Goal: Information Seeking & Learning: Check status

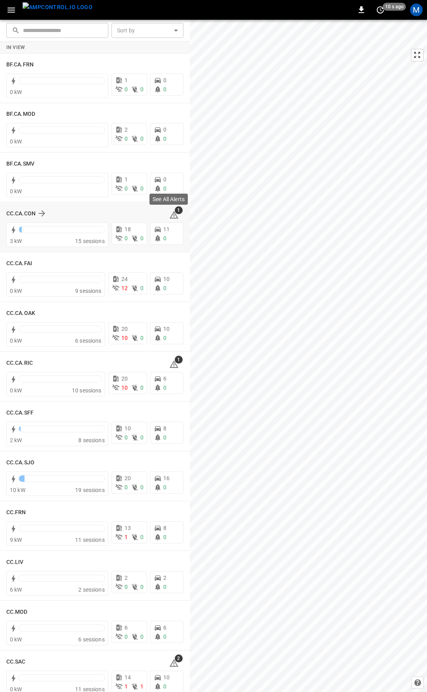
click at [175, 213] on span "1" at bounding box center [179, 210] width 8 height 8
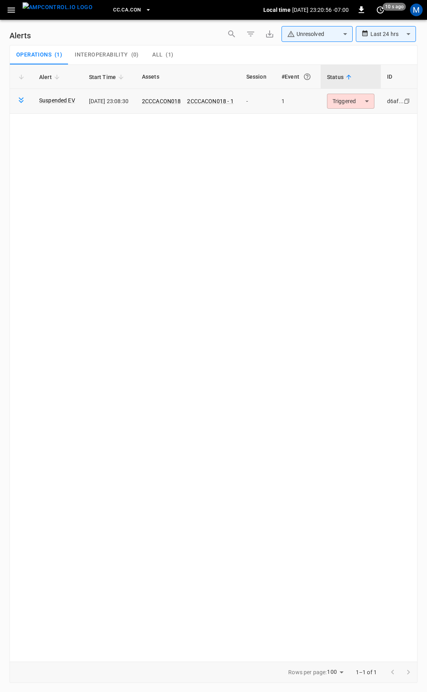
click at [358, 107] on body "**********" at bounding box center [213, 344] width 427 height 689
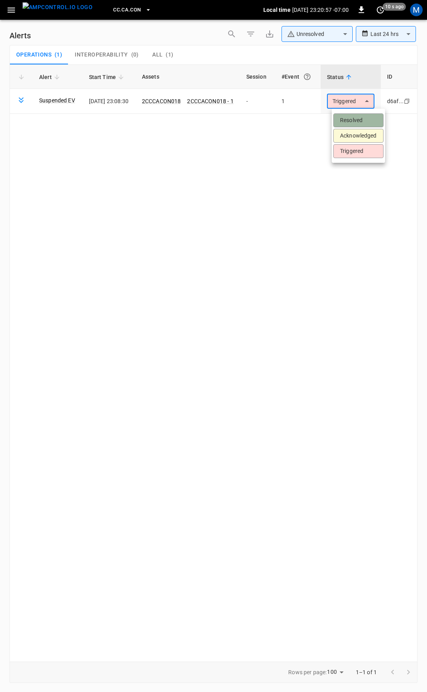
click at [359, 120] on li "Resolved" at bounding box center [358, 120] width 50 height 14
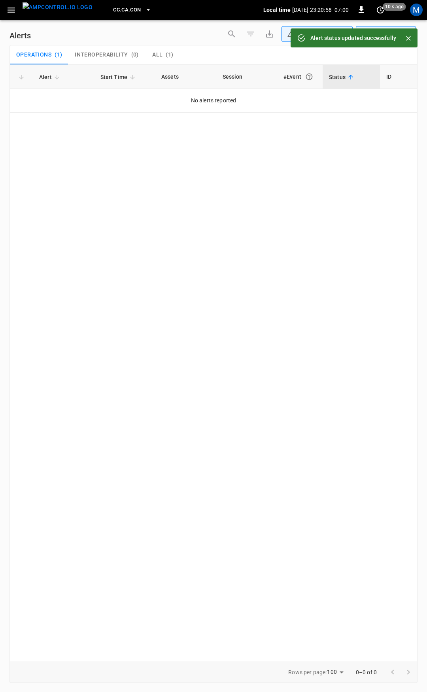
click at [15, 14] on icon "button" at bounding box center [11, 10] width 10 height 10
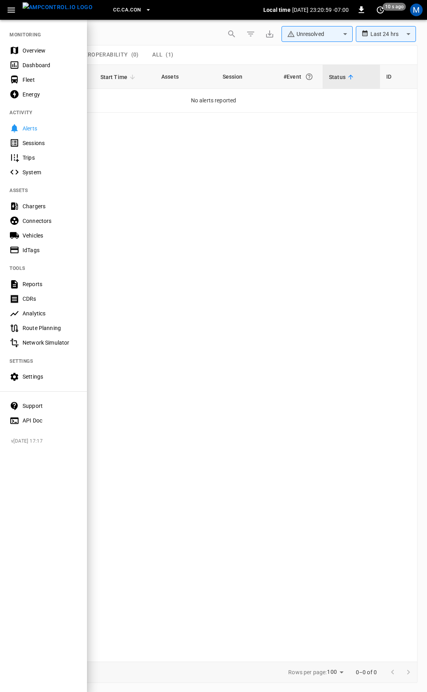
drag, startPoint x: 48, startPoint y: 52, endPoint x: 53, endPoint y: 57, distance: 7.3
click at [48, 52] on div "Overview" at bounding box center [50, 51] width 55 height 8
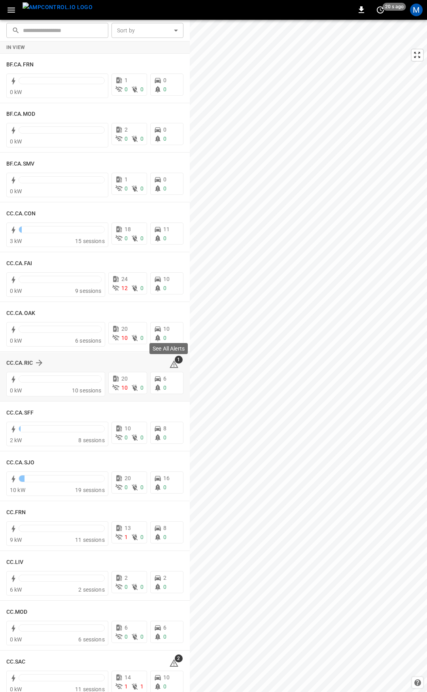
click at [175, 363] on span "1" at bounding box center [179, 360] width 8 height 8
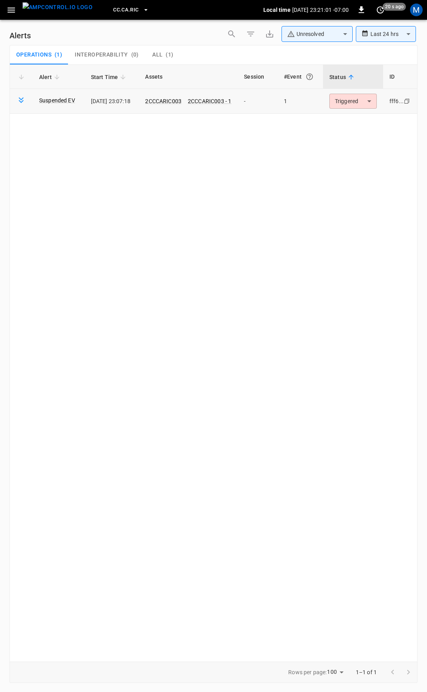
click at [342, 105] on body "**********" at bounding box center [213, 344] width 427 height 689
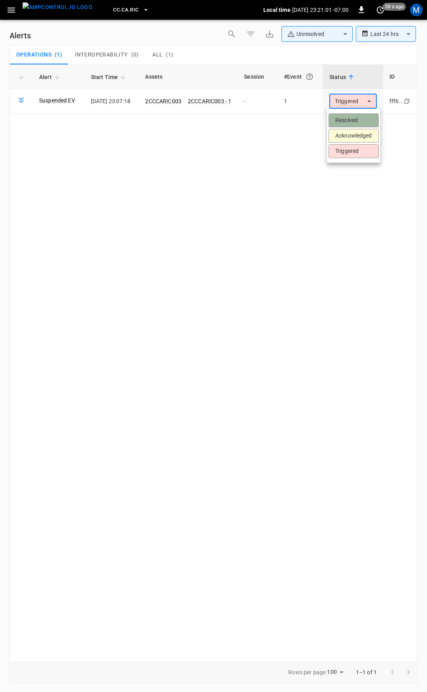
click at [351, 120] on li "Resolved" at bounding box center [353, 120] width 50 height 14
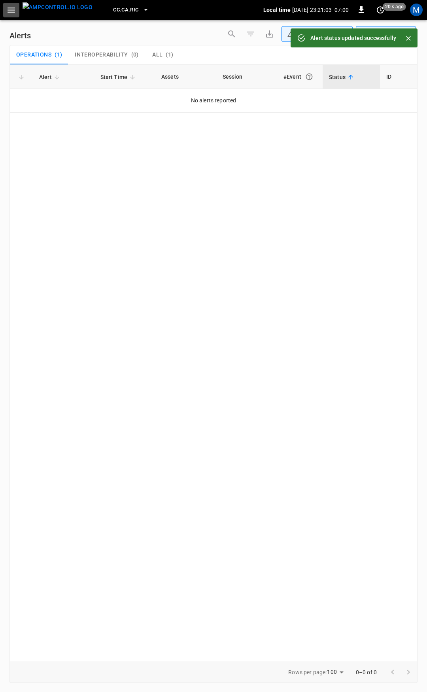
click at [15, 13] on icon "button" at bounding box center [11, 10] width 10 height 10
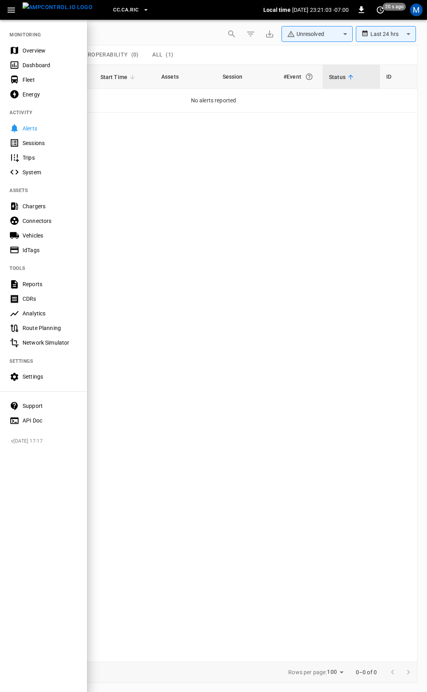
drag, startPoint x: 30, startPoint y: 48, endPoint x: 57, endPoint y: 61, distance: 30.1
click at [30, 48] on div "Overview" at bounding box center [50, 51] width 55 height 8
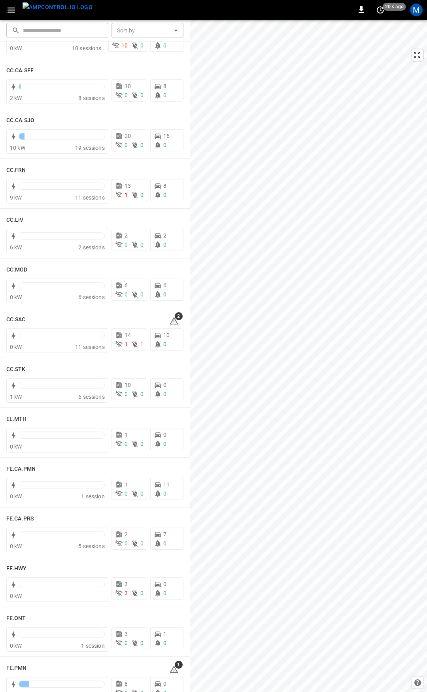
scroll to position [399, 0]
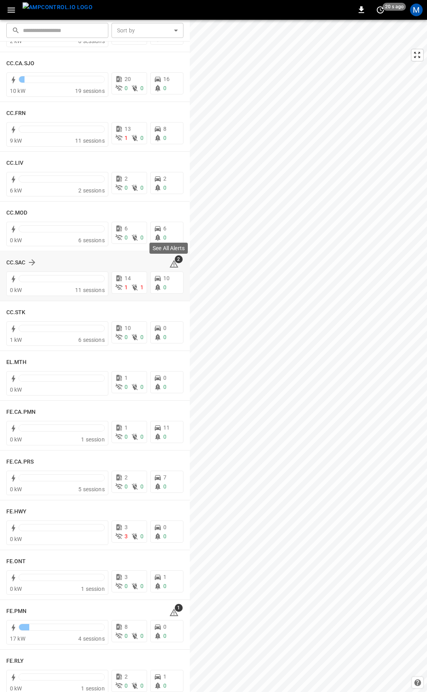
click at [175, 261] on span "2" at bounding box center [179, 259] width 8 height 8
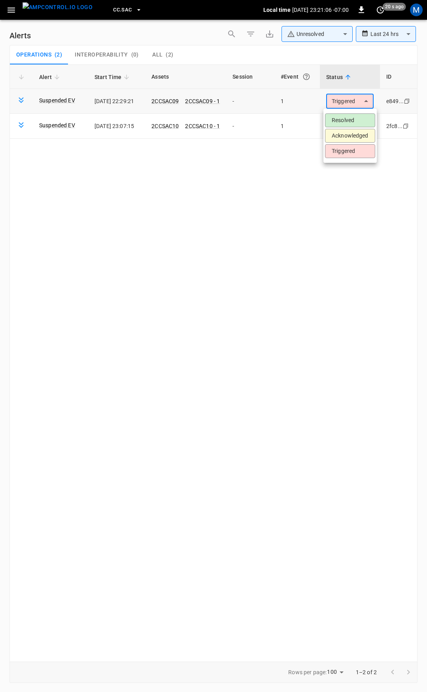
click at [354, 103] on body "**********" at bounding box center [213, 344] width 427 height 689
click at [347, 119] on li "Resolved" at bounding box center [350, 120] width 50 height 14
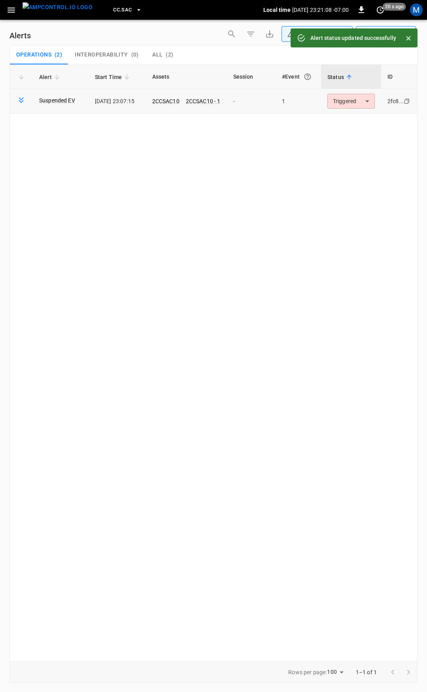
click at [349, 102] on body "**********" at bounding box center [213, 344] width 427 height 689
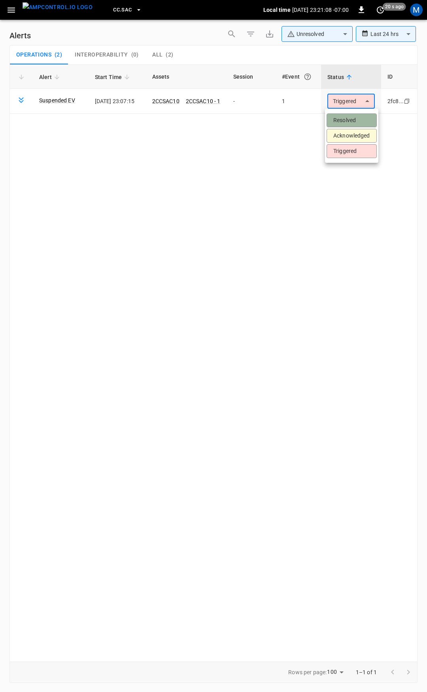
click at [353, 119] on li "Resolved" at bounding box center [352, 120] width 50 height 14
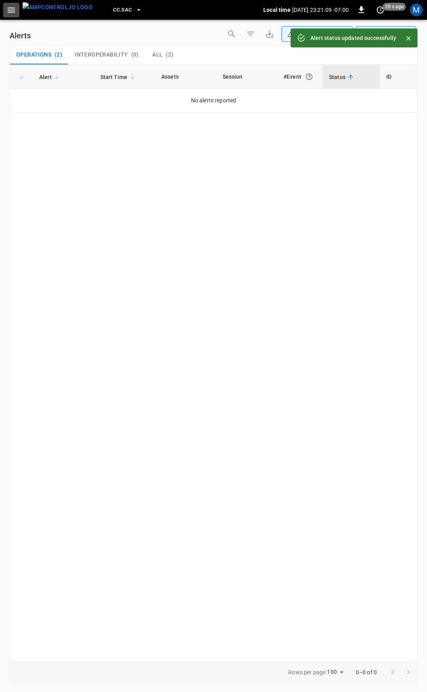
click at [11, 7] on icon "button" at bounding box center [11, 10] width 10 height 10
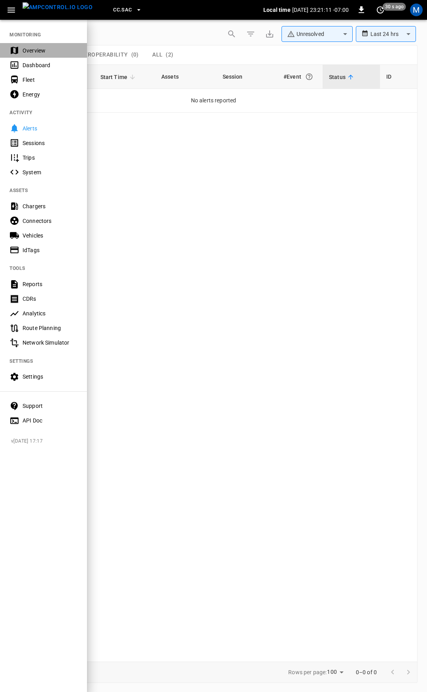
click at [39, 48] on div "Overview" at bounding box center [50, 51] width 55 height 8
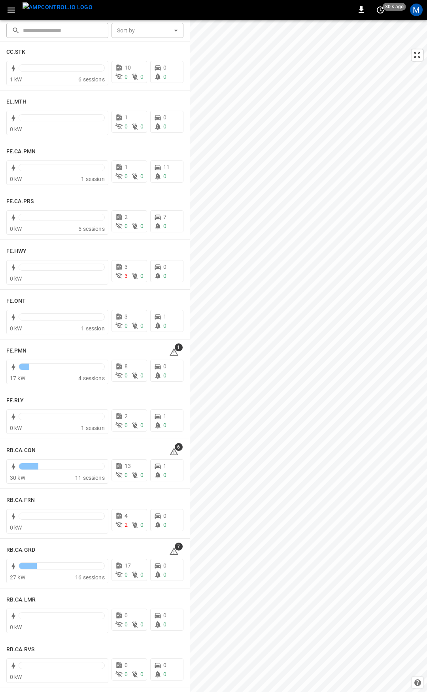
scroll to position [660, 0]
click at [171, 352] on icon at bounding box center [173, 351] width 9 height 9
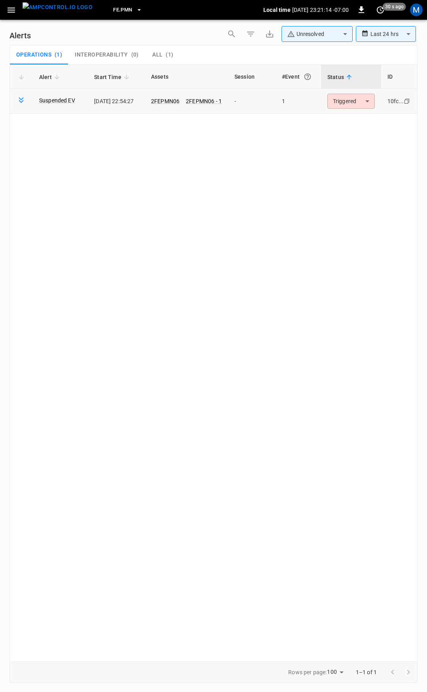
click at [353, 103] on body "**********" at bounding box center [213, 344] width 427 height 689
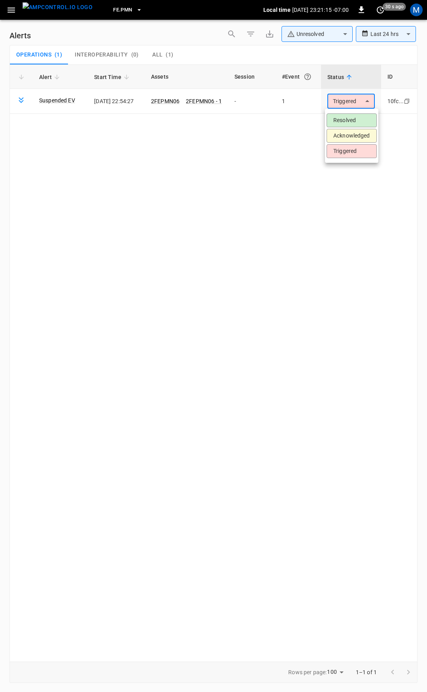
click at [342, 120] on li "Resolved" at bounding box center [352, 120] width 50 height 14
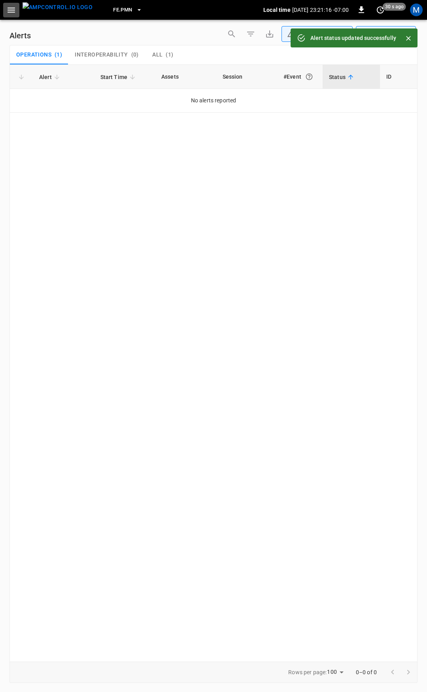
click at [9, 9] on icon "button" at bounding box center [11, 10] width 10 height 10
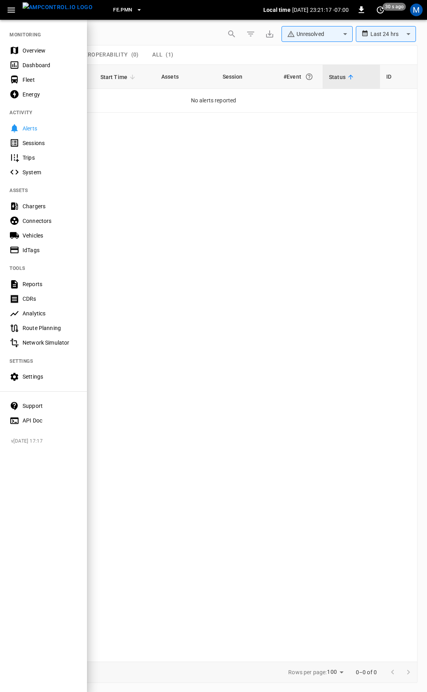
drag, startPoint x: 34, startPoint y: 49, endPoint x: 34, endPoint y: 58, distance: 9.1
click at [34, 49] on div "Overview" at bounding box center [50, 51] width 55 height 8
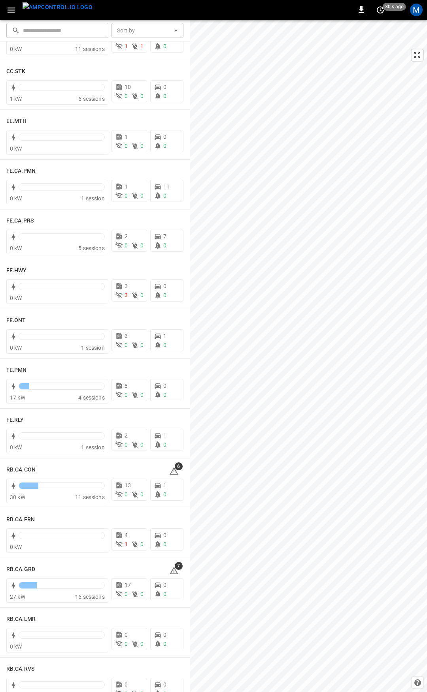
scroll to position [747, 0]
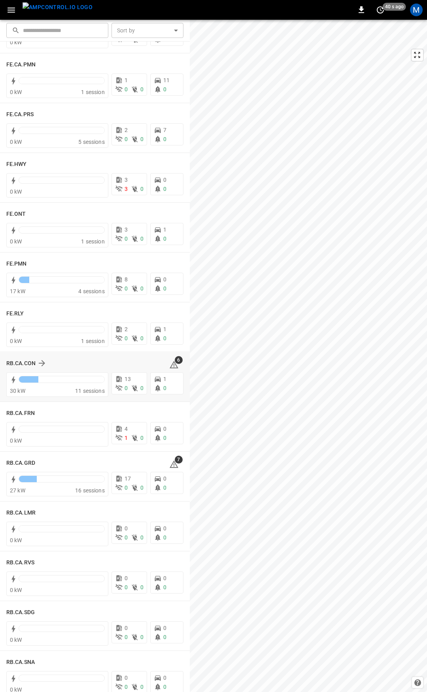
click at [179, 370] on div "RB.CA.CON 6 30 kW 11 sessions 13 0 0 1 0" at bounding box center [95, 377] width 190 height 49
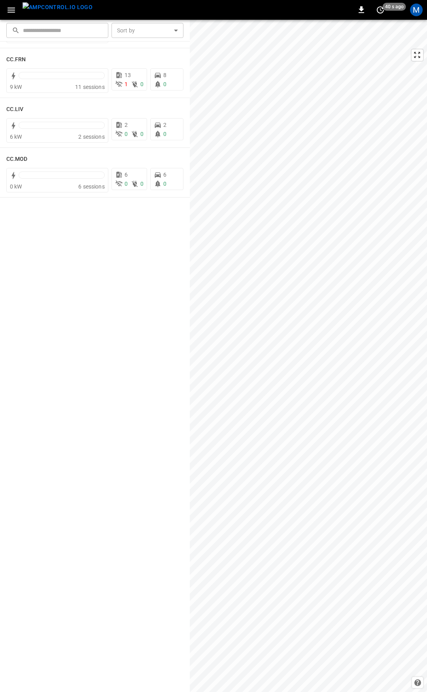
scroll to position [0, 0]
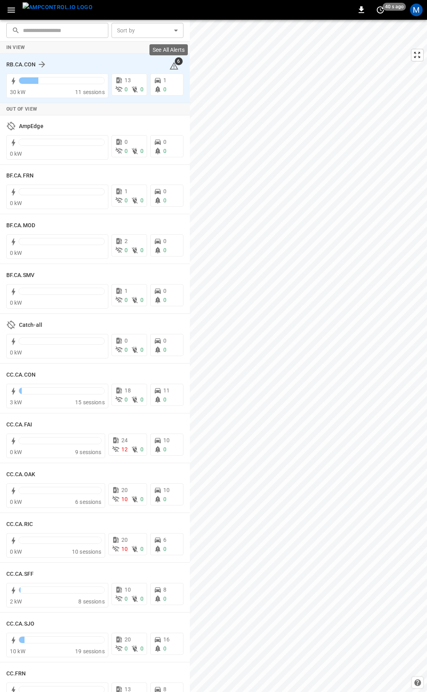
click at [174, 68] on icon at bounding box center [174, 66] width 1 height 3
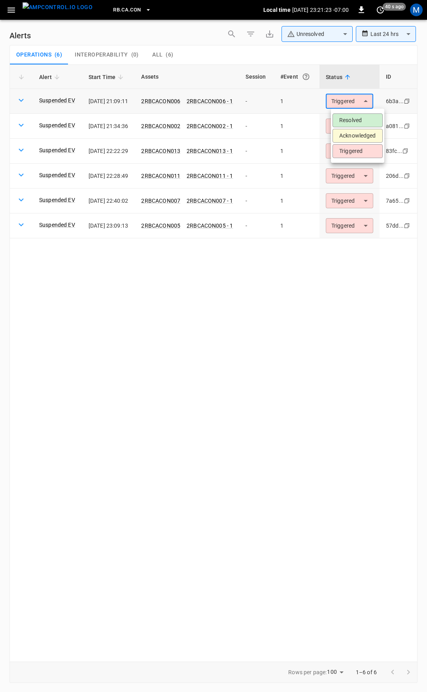
click at [357, 106] on body "**********" at bounding box center [213, 344] width 427 height 689
click at [357, 119] on li "Resolved" at bounding box center [357, 120] width 50 height 14
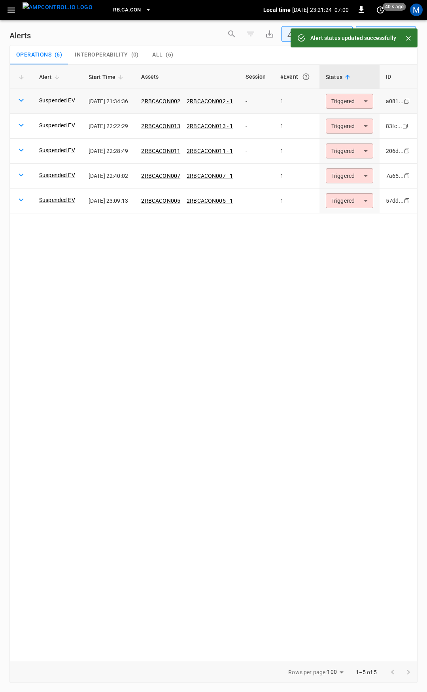
click at [362, 103] on body "**********" at bounding box center [213, 344] width 427 height 689
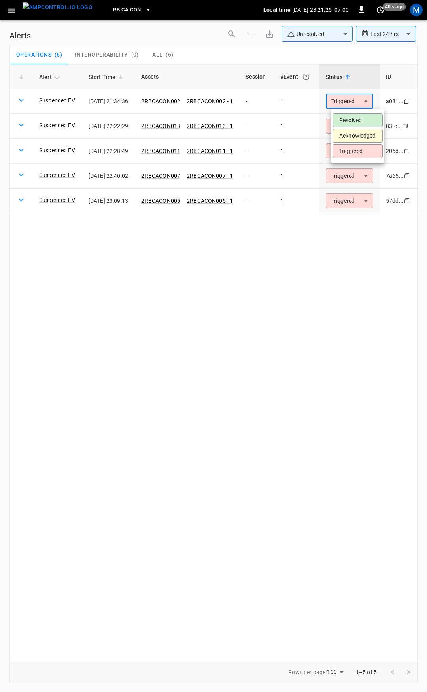
click at [357, 121] on li "Resolved" at bounding box center [357, 120] width 50 height 14
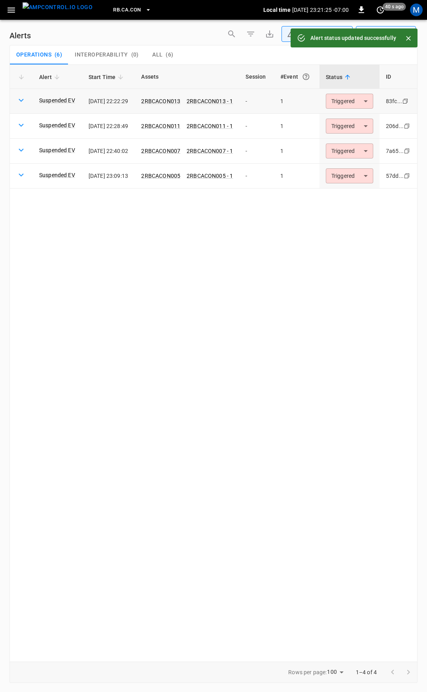
click at [359, 102] on body "**********" at bounding box center [213, 344] width 427 height 689
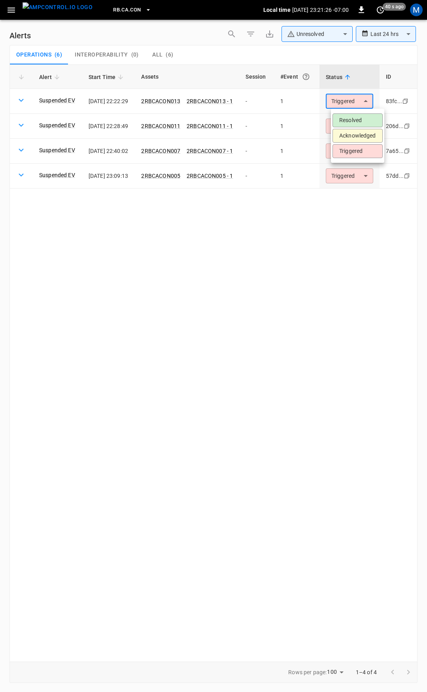
click at [355, 119] on li "Resolved" at bounding box center [357, 120] width 50 height 14
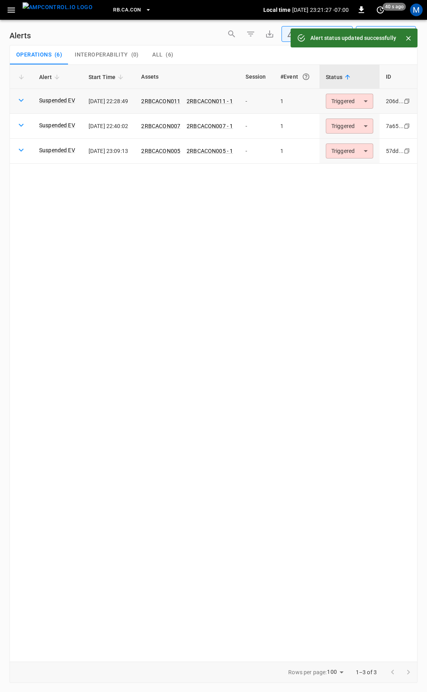
click at [354, 106] on body "**********" at bounding box center [213, 344] width 427 height 689
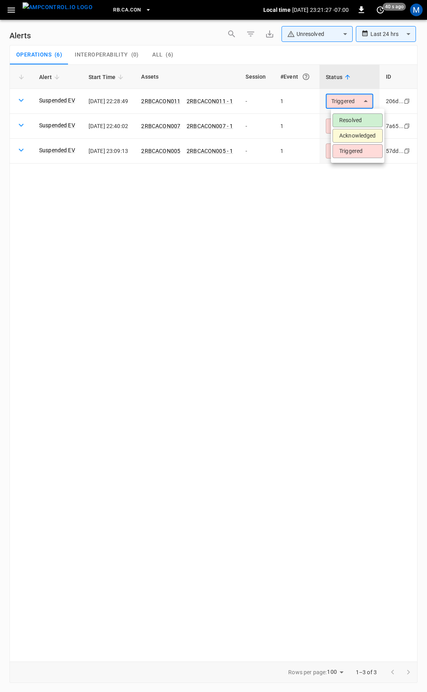
click at [347, 125] on li "Resolved" at bounding box center [357, 120] width 50 height 14
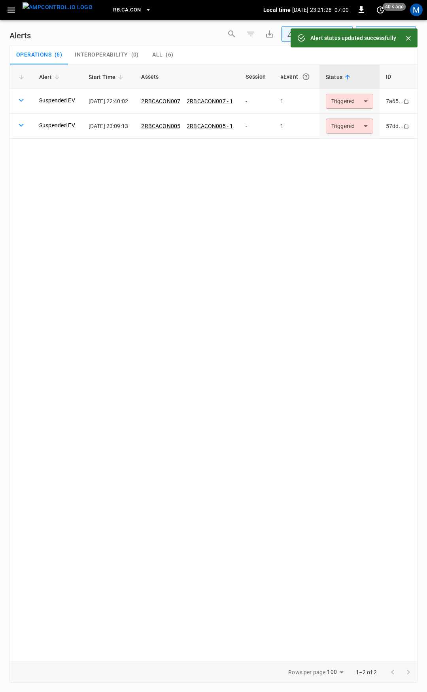
click at [355, 104] on body "**********" at bounding box center [213, 344] width 427 height 689
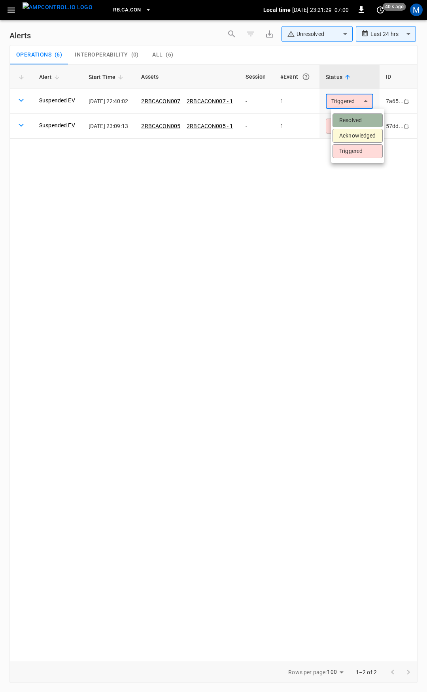
click at [352, 119] on li "Resolved" at bounding box center [357, 120] width 50 height 14
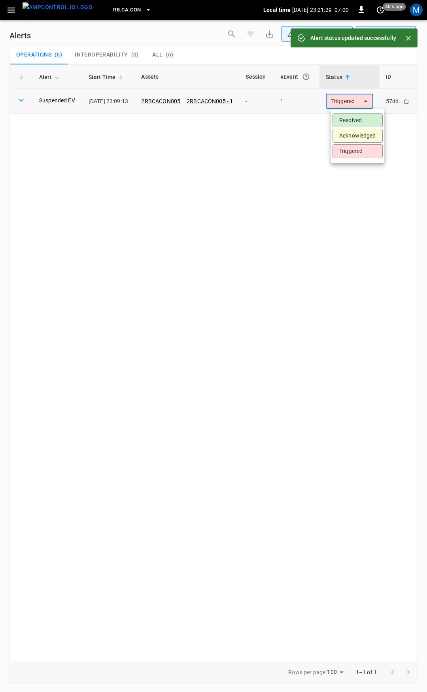
click at [361, 103] on body "**********" at bounding box center [213, 344] width 427 height 689
click at [360, 117] on li "Resolved" at bounding box center [357, 120] width 50 height 14
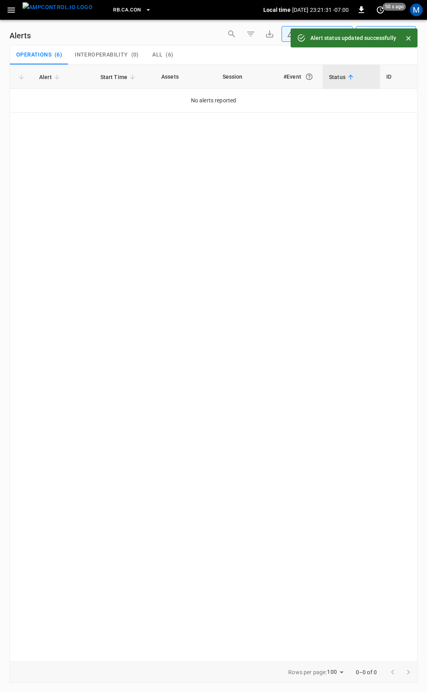
click at [10, 13] on icon "button" at bounding box center [11, 10] width 10 height 10
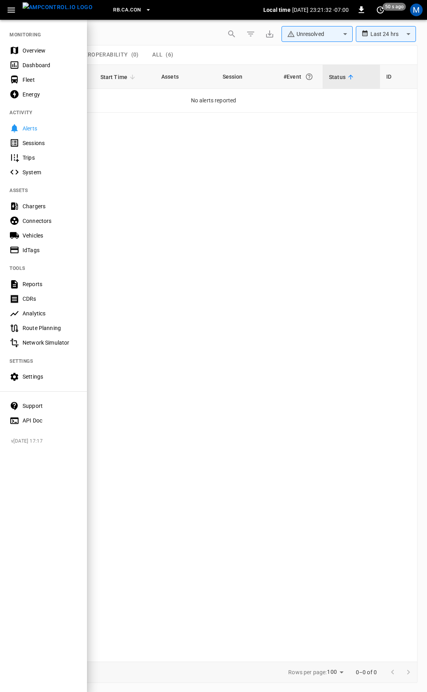
drag, startPoint x: 30, startPoint y: 50, endPoint x: 83, endPoint y: 92, distance: 68.1
click at [30, 50] on div "Overview" at bounding box center [50, 51] width 55 height 8
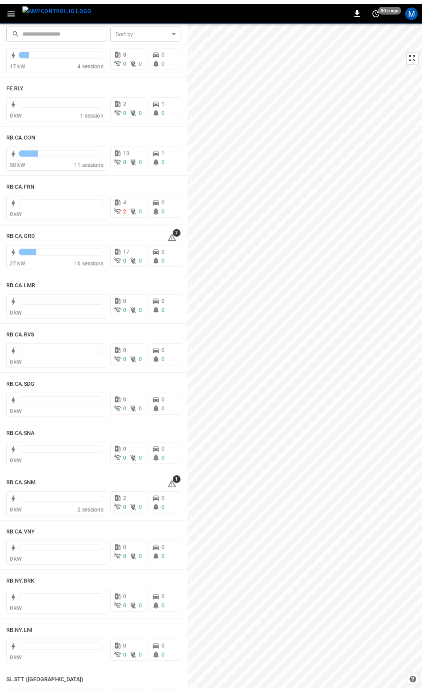
scroll to position [977, 0]
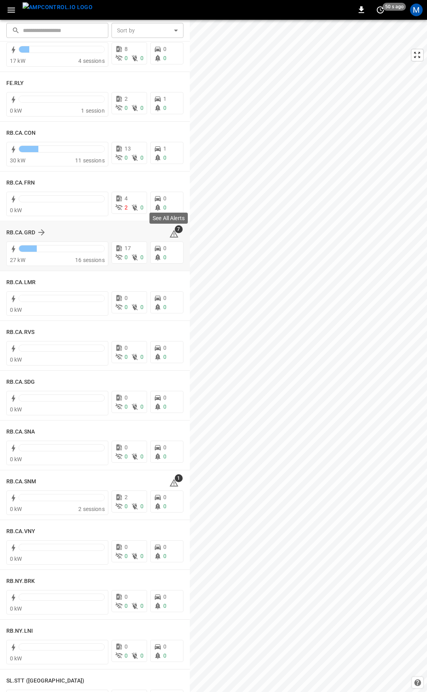
click at [174, 236] on icon at bounding box center [174, 234] width 1 height 3
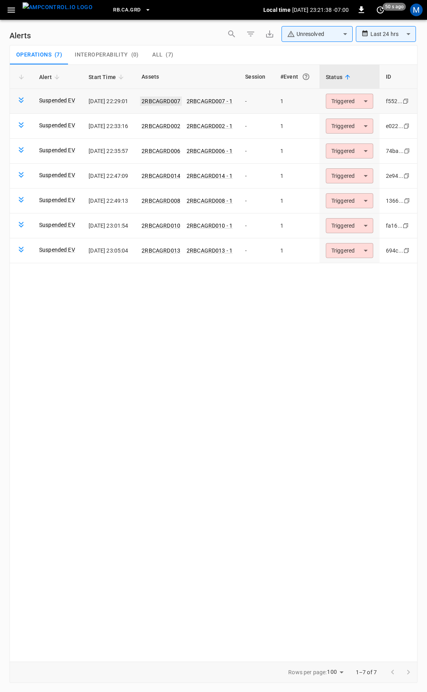
drag, startPoint x: 162, startPoint y: 100, endPoint x: 157, endPoint y: 99, distance: 5.7
click at [157, 99] on link "2RBCAGRD007" at bounding box center [161, 100] width 42 height 9
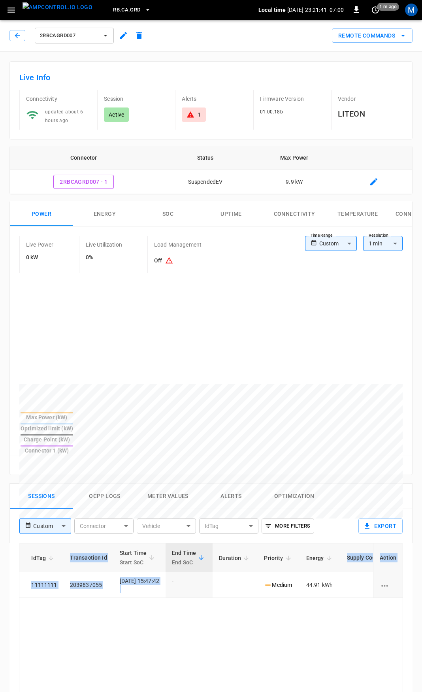
scroll to position [0, 208]
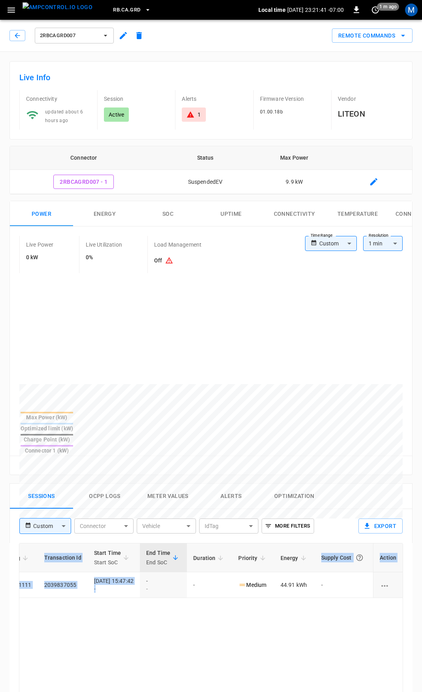
drag, startPoint x: 312, startPoint y: 566, endPoint x: 427, endPoint y: 564, distance: 114.6
click at [422, 564] on html "RB.CA.GRD Local time [DATE] 23:21:41 -07:00 0 1 m ago M 2RBCAGRD007 Remote Comm…" at bounding box center [211, 529] width 422 height 1059
drag, startPoint x: 306, startPoint y: 608, endPoint x: 249, endPoint y: 522, distance: 103.2
click at [21, 40] on button "button" at bounding box center [17, 35] width 16 height 11
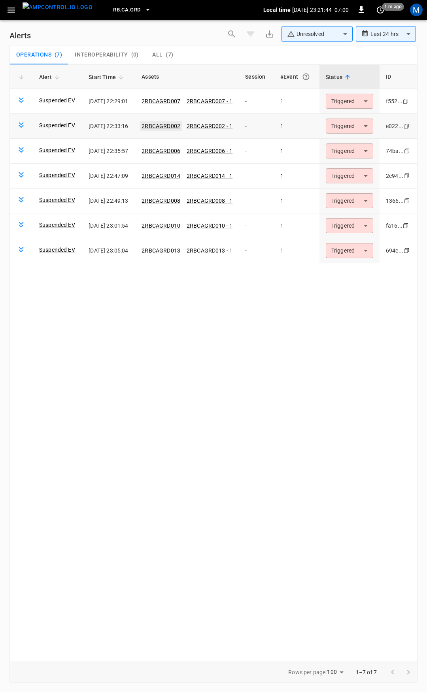
click at [174, 124] on link "2RBCAGRD002" at bounding box center [161, 125] width 42 height 9
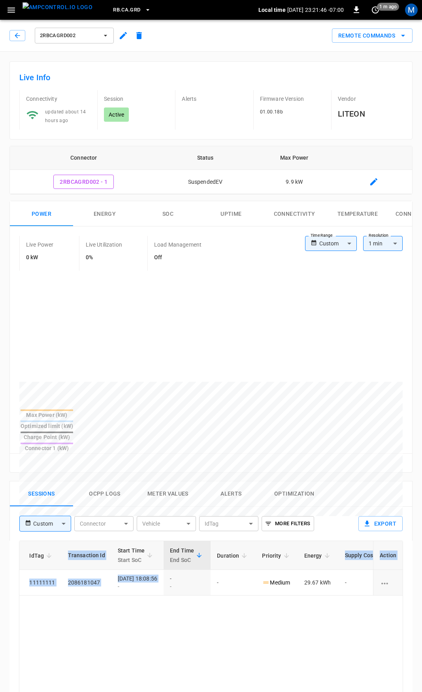
scroll to position [0, 208]
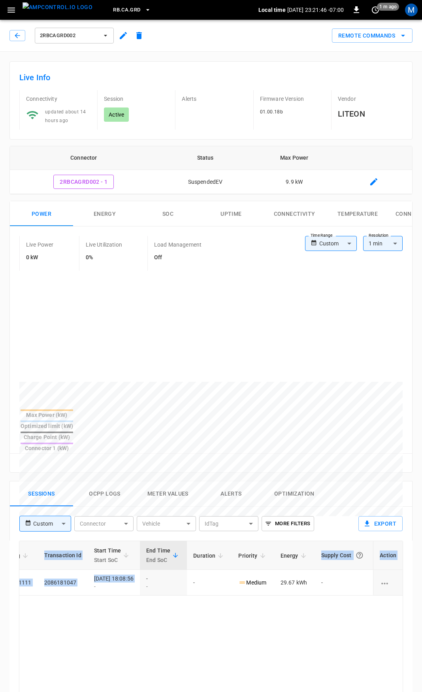
drag, startPoint x: 355, startPoint y: 559, endPoint x: 426, endPoint y: 572, distance: 72.1
click at [422, 572] on html "RB.CA.GRD Local time [DATE] 23:21:46 -07:00 0 1 m ago M 2RBCAGRD002 Remote Comm…" at bounding box center [211, 528] width 422 height 1056
click at [19, 35] on icon "button" at bounding box center [17, 36] width 8 height 8
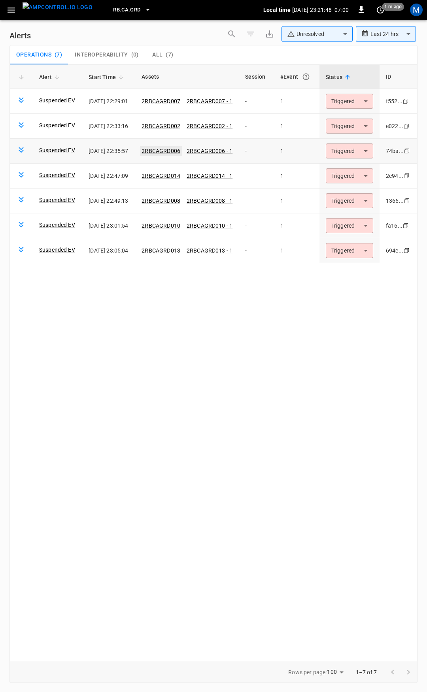
click at [171, 151] on link "2RBCAGRD006" at bounding box center [161, 150] width 42 height 9
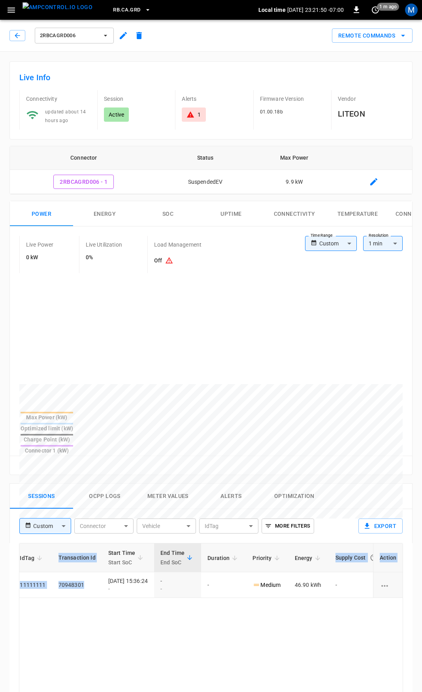
scroll to position [0, 208]
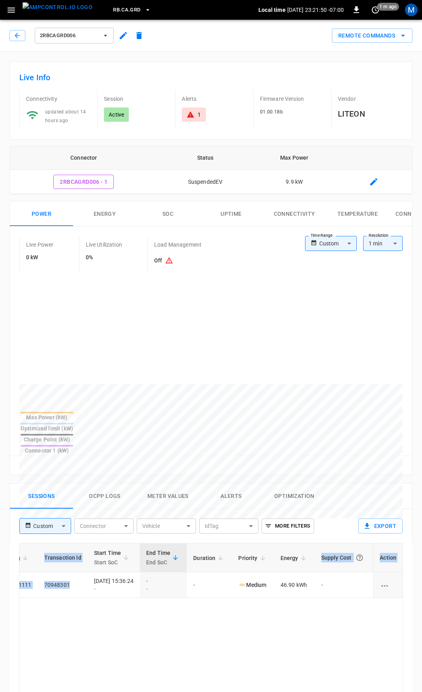
drag, startPoint x: 284, startPoint y: 559, endPoint x: 427, endPoint y: 579, distance: 143.7
click at [422, 579] on html "RB.CA.GRD Local time [DATE] 23:21:50 -07:00 0 1 m ago M 2RBCAGRD006 Remote Comm…" at bounding box center [211, 529] width 422 height 1059
click at [16, 34] on icon "button" at bounding box center [17, 36] width 8 height 8
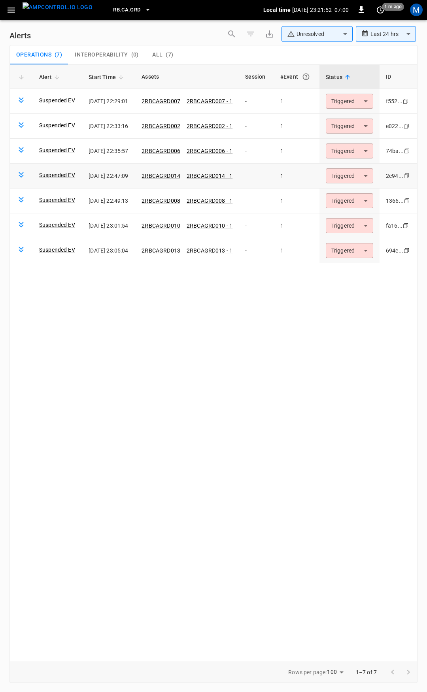
click at [179, 179] on span "2RBCAGRD014" at bounding box center [161, 176] width 39 height 8
click at [179, 175] on link "2RBCAGRD014" at bounding box center [161, 175] width 42 height 9
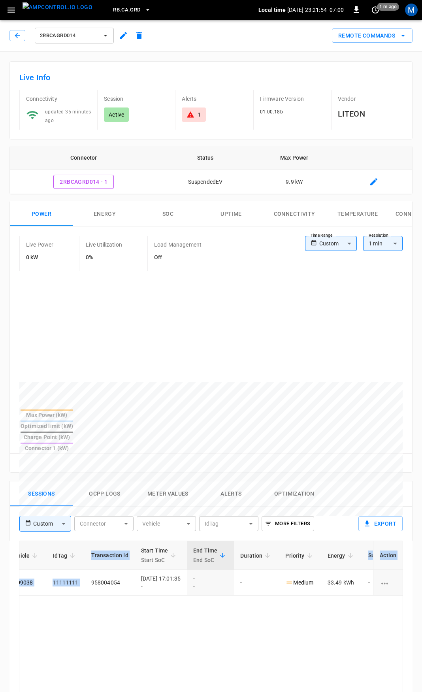
scroll to position [0, 208]
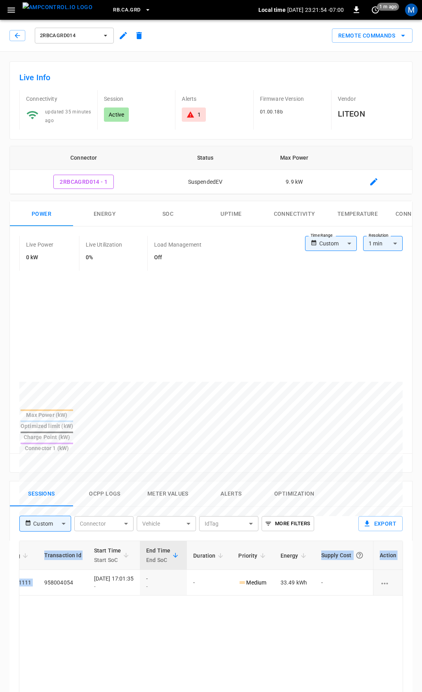
drag, startPoint x: 240, startPoint y: 559, endPoint x: 427, endPoint y: 568, distance: 186.4
click at [422, 568] on html "RB.CA.GRD Local time [DATE] 23:21:54 -07:00 0 1 m ago M 2RBCAGRD014 Remote Comm…" at bounding box center [211, 528] width 422 height 1056
click at [15, 35] on icon "button" at bounding box center [17, 36] width 8 height 8
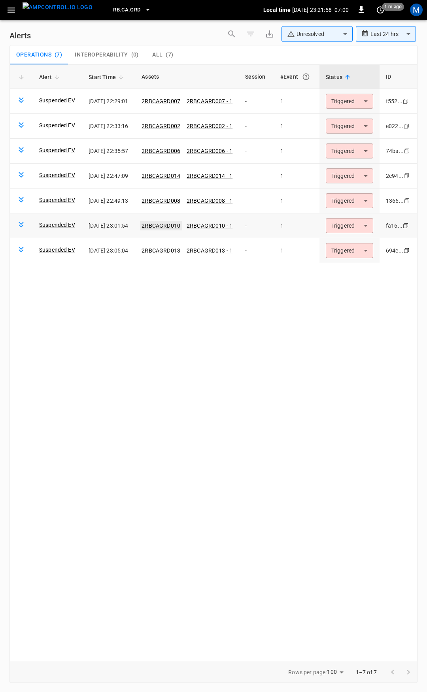
click at [172, 225] on link "2RBCAGRD010" at bounding box center [161, 225] width 42 height 9
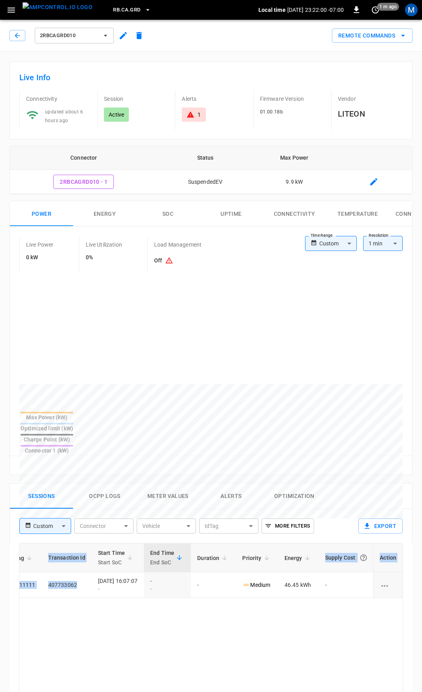
scroll to position [0, 208]
drag, startPoint x: 272, startPoint y: 555, endPoint x: 427, endPoint y: 555, distance: 155.0
click at [422, 555] on html "RB.CA.GRD Local time [DATE] 23:22:00 -07:00 0 1 m ago M 2RBCAGRD010 Remote Comm…" at bounding box center [211, 529] width 422 height 1059
click at [19, 33] on icon "button" at bounding box center [17, 36] width 8 height 8
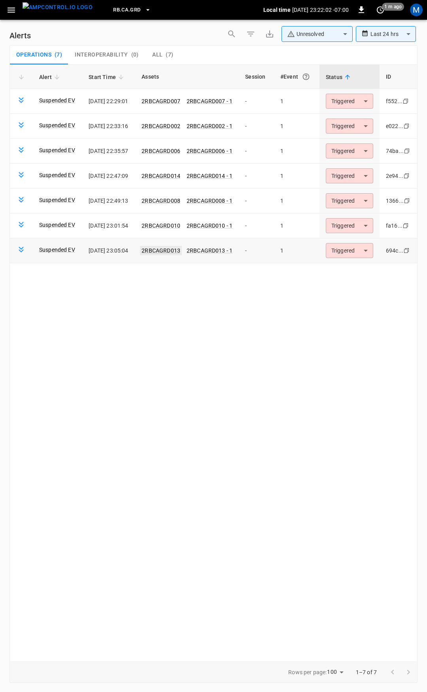
click at [182, 252] on link "2RBCAGRD013" at bounding box center [161, 250] width 42 height 9
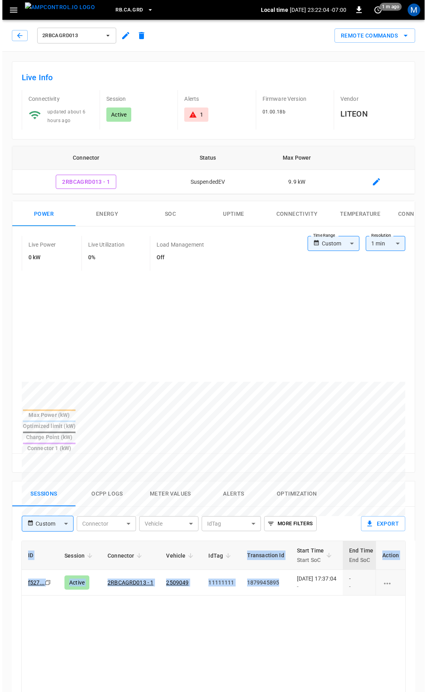
scroll to position [0, 207]
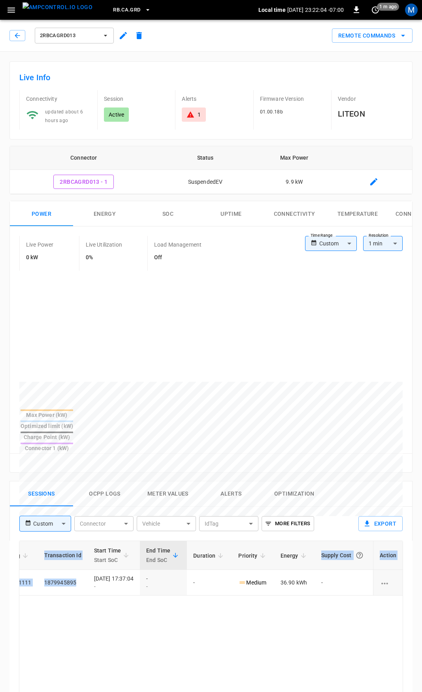
drag, startPoint x: 276, startPoint y: 559, endPoint x: 427, endPoint y: 585, distance: 153.2
click at [422, 585] on html "RB.CA.GRD Local time [DATE] 23:22:04 -07:00 0 1 m ago M 2RBCAGRD013 Remote Comm…" at bounding box center [211, 528] width 422 height 1056
click at [16, 36] on icon "button" at bounding box center [17, 35] width 5 height 5
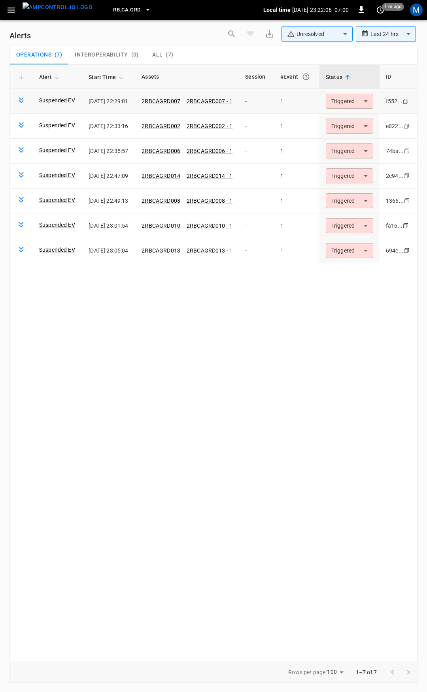
drag, startPoint x: 355, startPoint y: 92, endPoint x: 356, endPoint y: 104, distance: 11.5
click at [355, 94] on td "Triggered ********* ​" at bounding box center [349, 101] width 60 height 25
click at [356, 115] on td "Triggered ********* ​" at bounding box center [349, 126] width 60 height 25
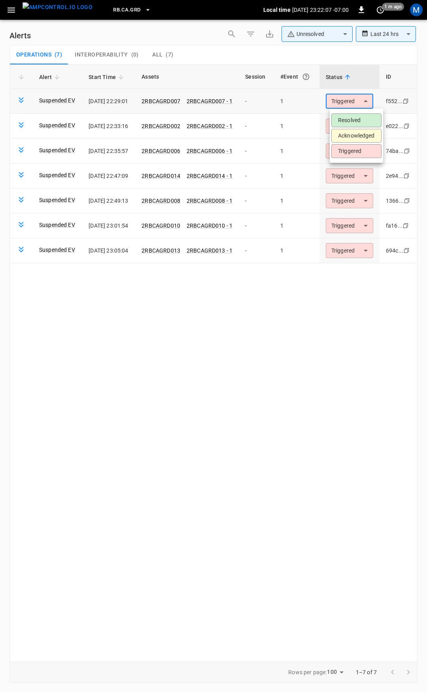
click at [355, 104] on body "**********" at bounding box center [213, 344] width 427 height 689
click at [362, 117] on li "Resolved" at bounding box center [356, 120] width 50 height 14
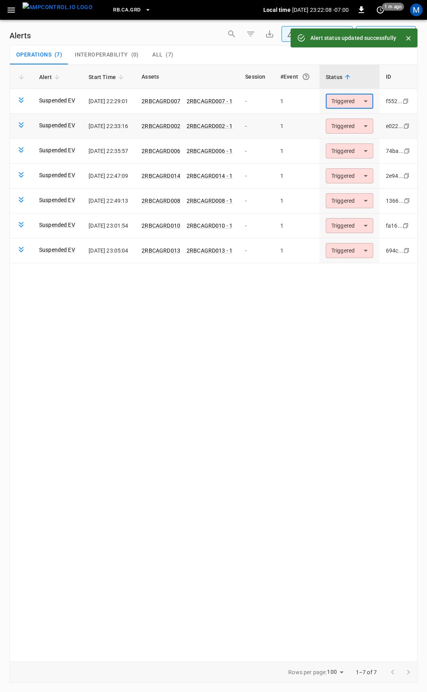
click at [355, 124] on body "**********" at bounding box center [213, 344] width 427 height 689
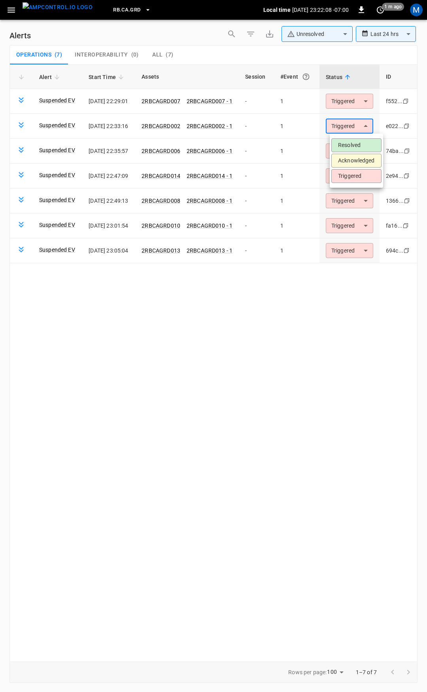
click at [352, 144] on li "Resolved" at bounding box center [356, 145] width 50 height 14
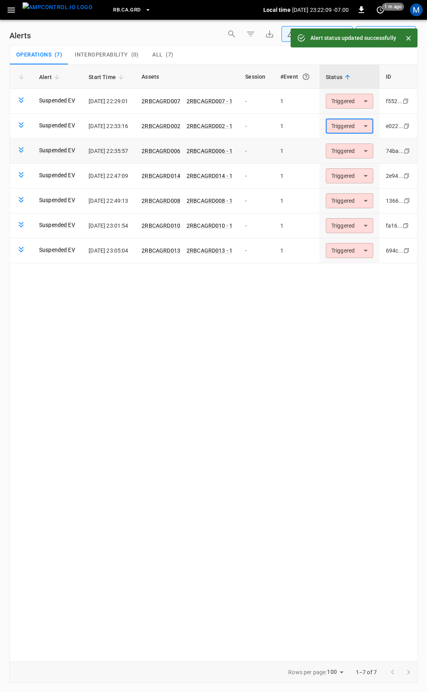
click at [352, 151] on body "**********" at bounding box center [213, 344] width 427 height 689
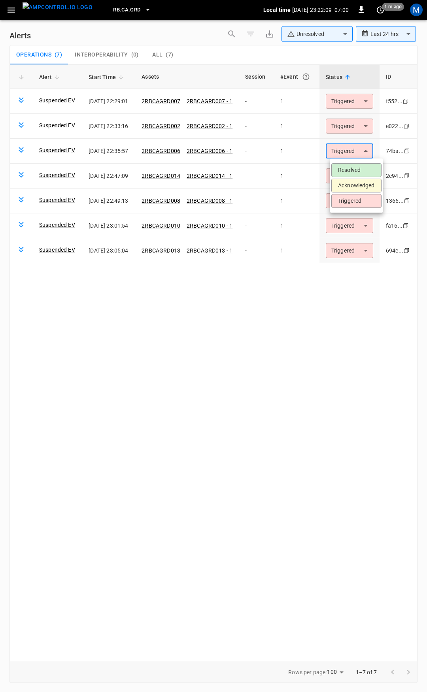
click at [352, 163] on ul "Resolved Acknowledged Triggered" at bounding box center [356, 186] width 53 height 54
click at [353, 172] on li "Resolved" at bounding box center [356, 170] width 50 height 14
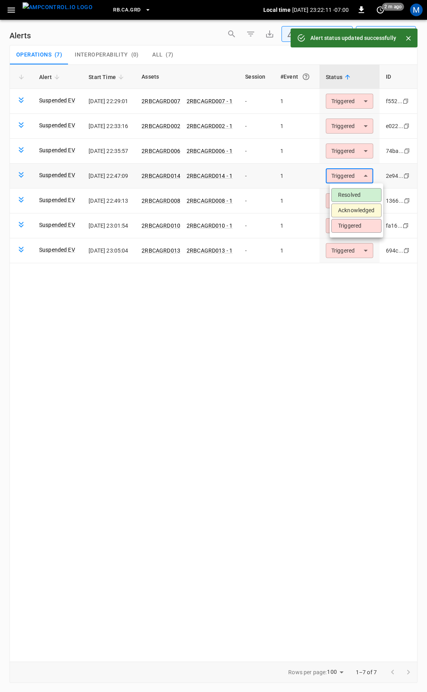
click at [354, 175] on body "**********" at bounding box center [213, 344] width 427 height 689
click at [350, 193] on li "Resolved" at bounding box center [356, 195] width 50 height 14
click at [353, 202] on body "**********" at bounding box center [213, 344] width 427 height 689
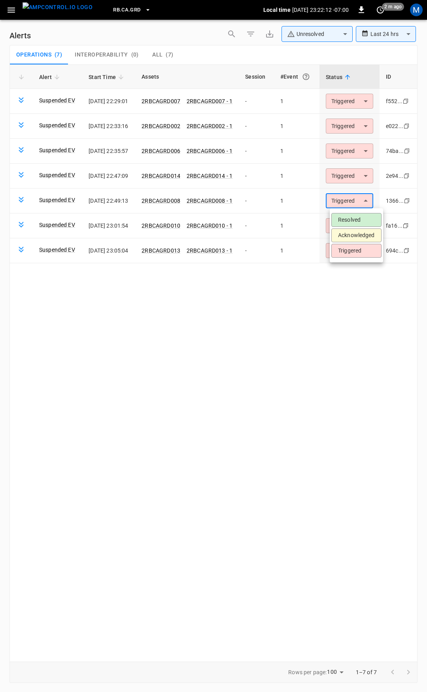
click at [353, 219] on li "Resolved" at bounding box center [356, 220] width 50 height 14
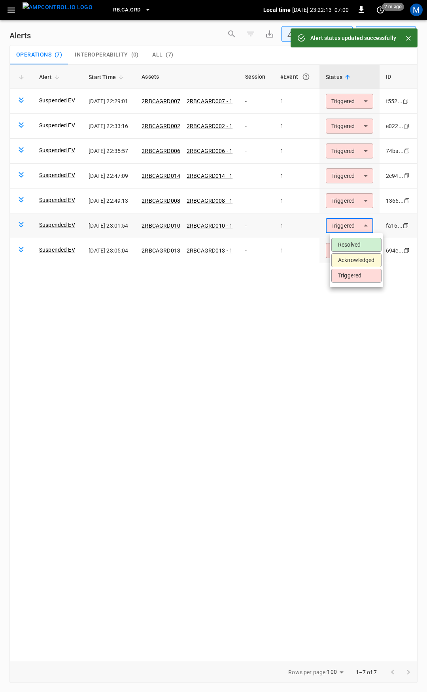
click at [349, 226] on body "**********" at bounding box center [213, 344] width 427 height 689
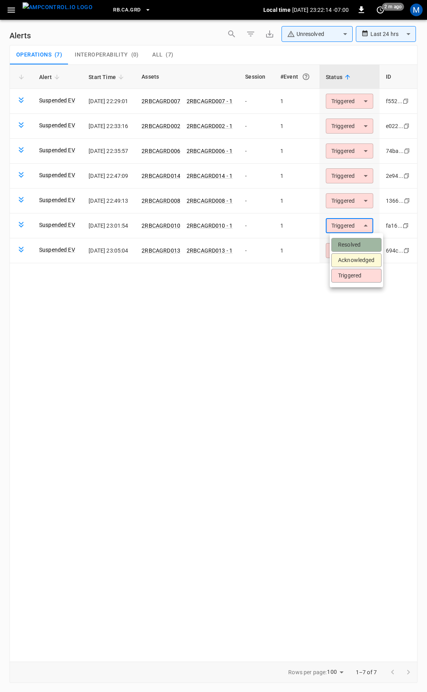
click at [349, 240] on li "Resolved" at bounding box center [356, 245] width 50 height 14
click at [355, 252] on body "**********" at bounding box center [213, 344] width 427 height 689
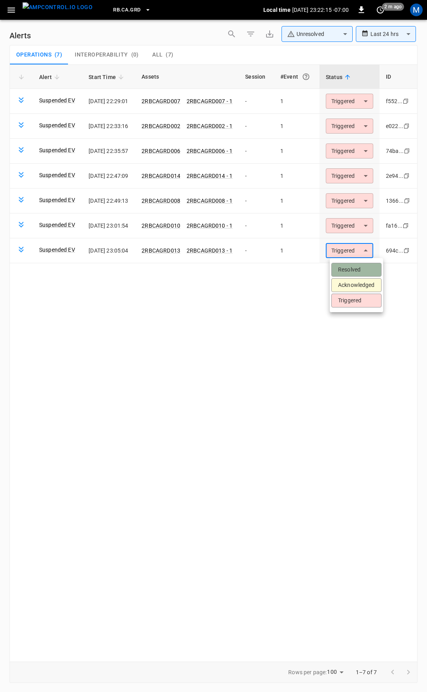
click at [355, 267] on li "Resolved" at bounding box center [356, 270] width 50 height 14
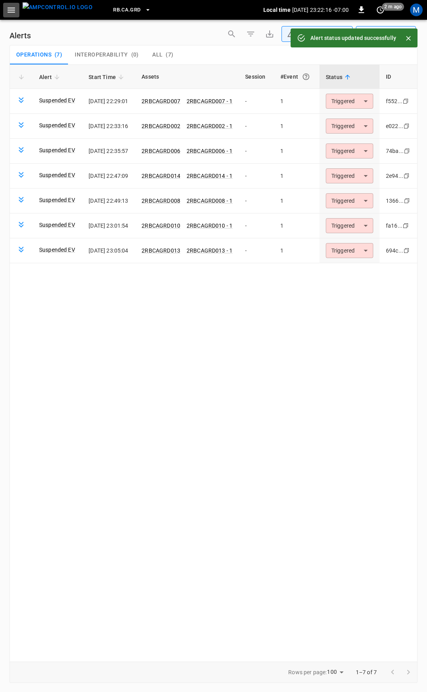
click at [9, 13] on icon "button" at bounding box center [11, 10] width 10 height 10
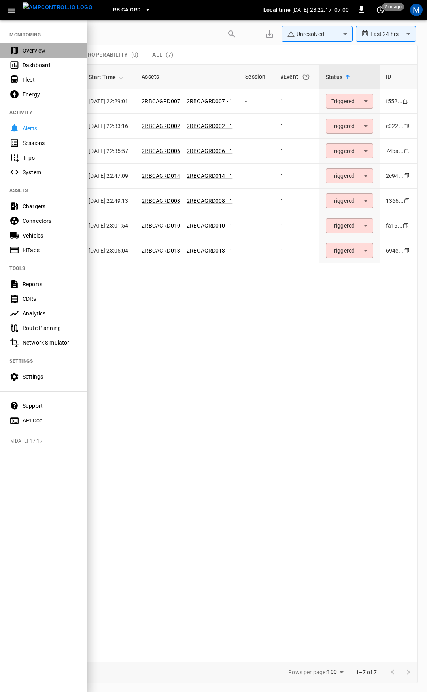
click at [29, 53] on div "Overview" at bounding box center [50, 51] width 55 height 8
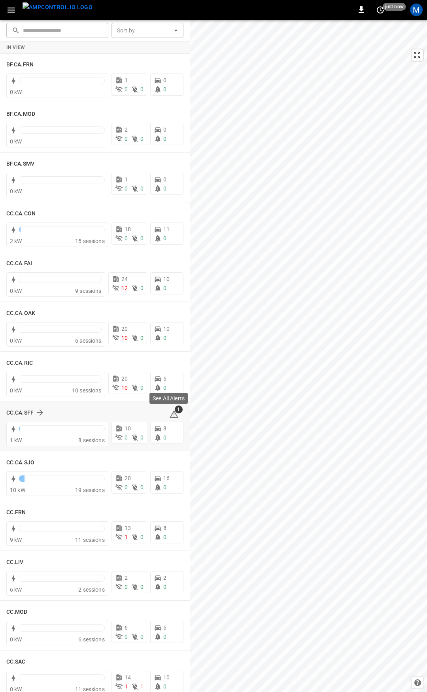
click at [172, 413] on icon at bounding box center [173, 414] width 9 height 9
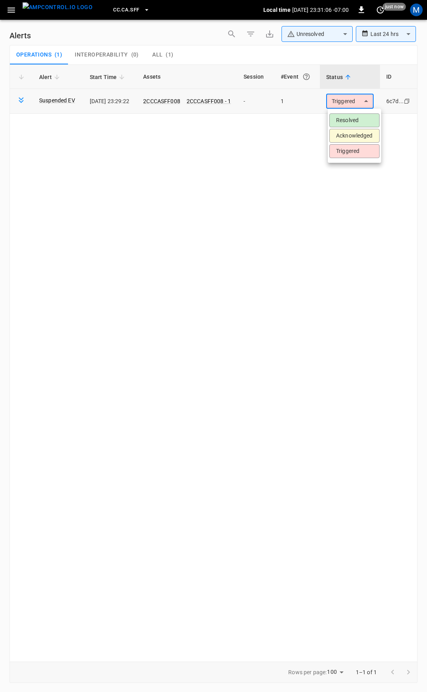
click at [349, 102] on body "**********" at bounding box center [213, 344] width 427 height 689
click at [362, 120] on li "Resolved" at bounding box center [354, 120] width 50 height 14
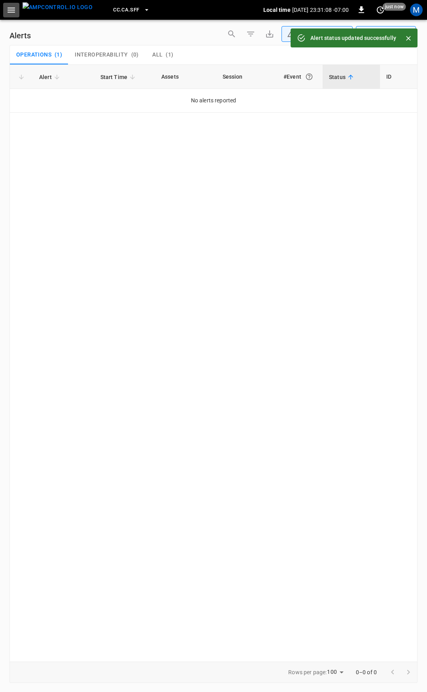
click at [10, 12] on icon "button" at bounding box center [12, 10] width 8 height 5
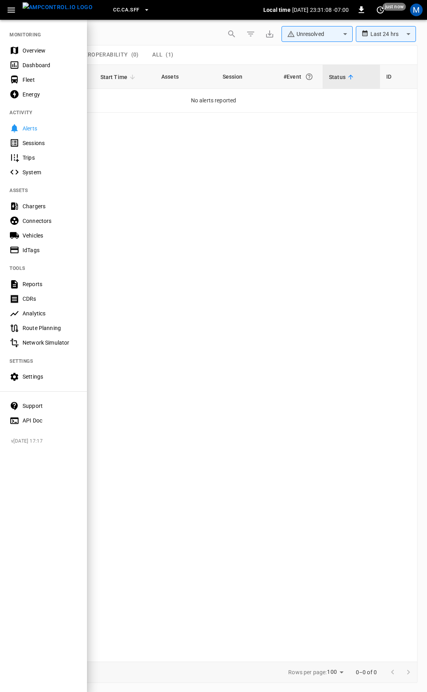
click at [33, 51] on div "Overview" at bounding box center [50, 51] width 55 height 8
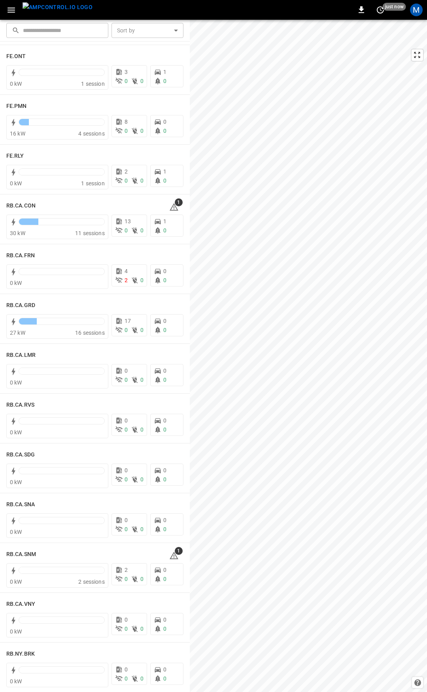
scroll to position [920, 0]
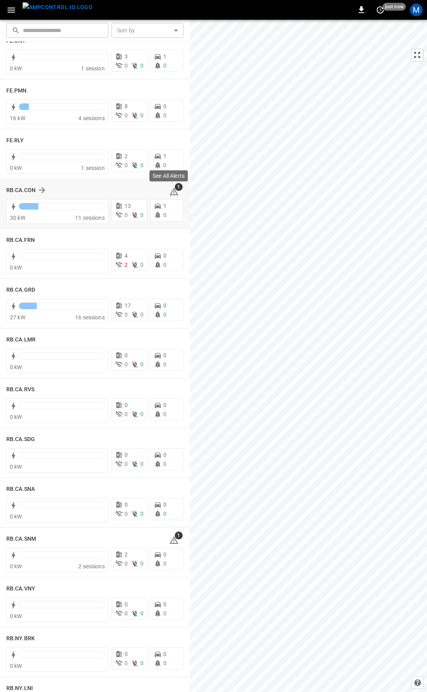
click at [170, 191] on icon at bounding box center [173, 191] width 9 height 9
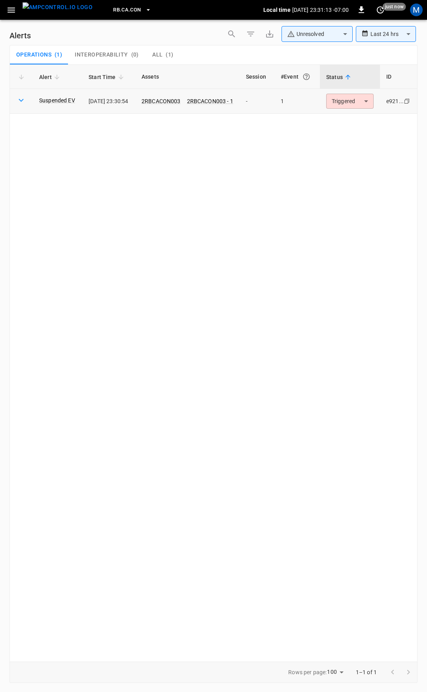
click at [349, 100] on body "**********" at bounding box center [213, 344] width 427 height 689
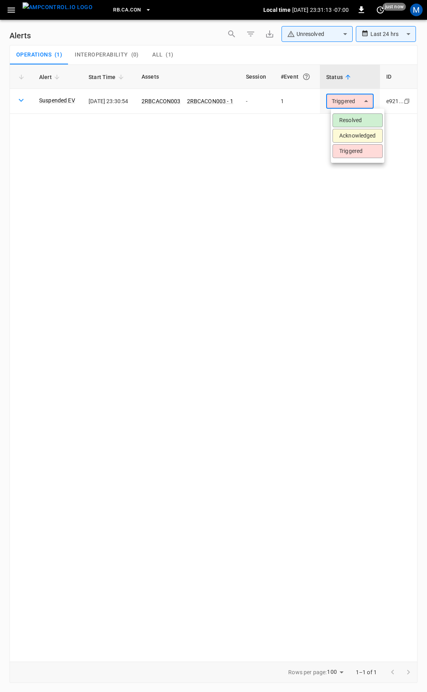
click at [357, 122] on li "Resolved" at bounding box center [357, 120] width 50 height 14
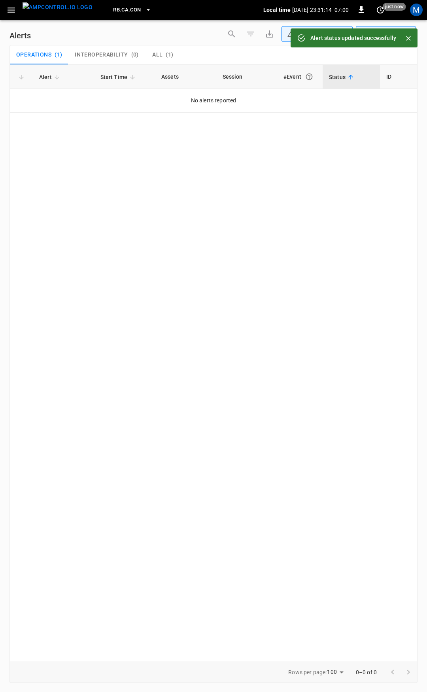
click at [10, 8] on icon "button" at bounding box center [11, 10] width 10 height 10
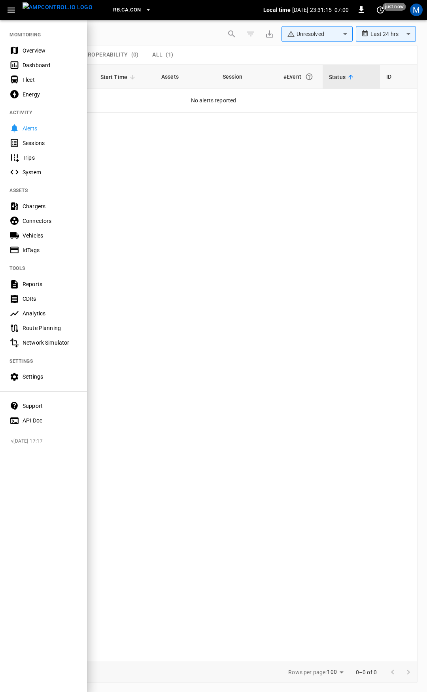
click at [49, 47] on div "Overview" at bounding box center [50, 51] width 55 height 8
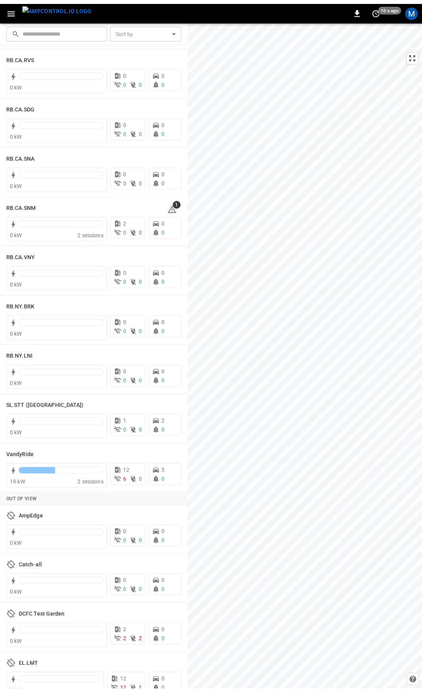
scroll to position [1365, 0]
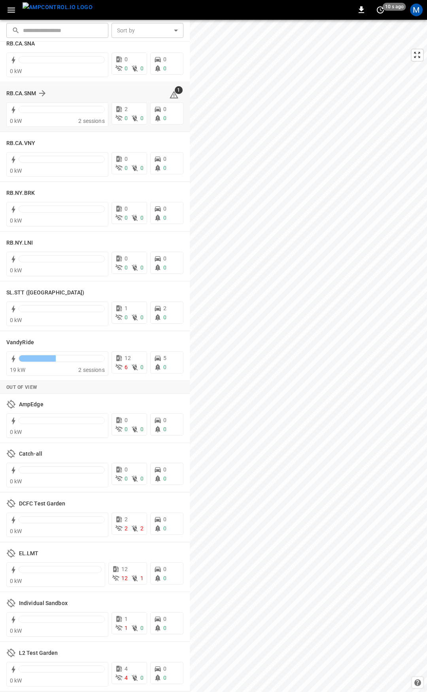
click at [171, 94] on icon at bounding box center [174, 95] width 9 height 8
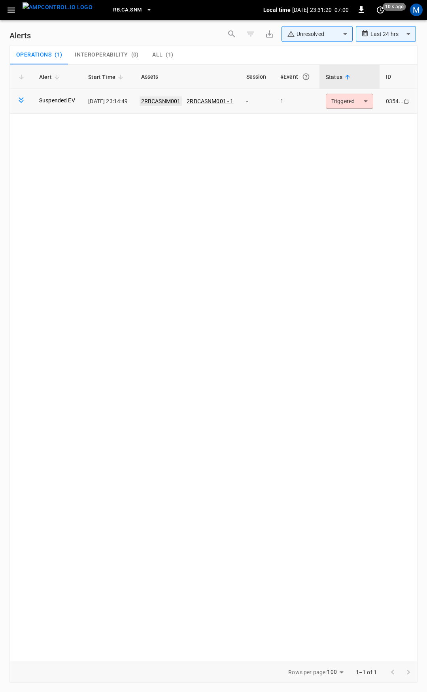
click at [175, 101] on link "2RBCASNM001" at bounding box center [161, 100] width 43 height 9
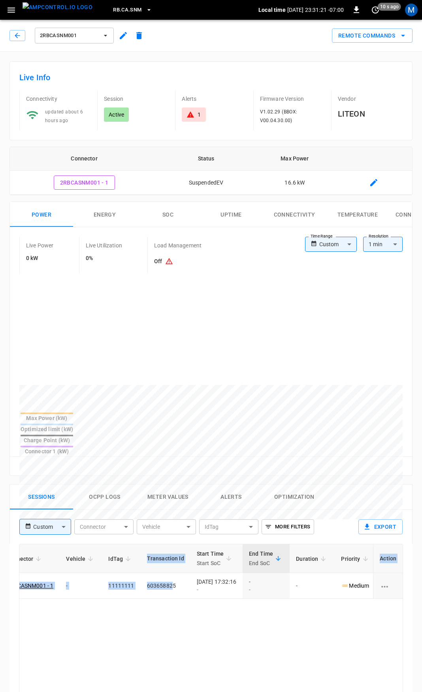
scroll to position [0, 209]
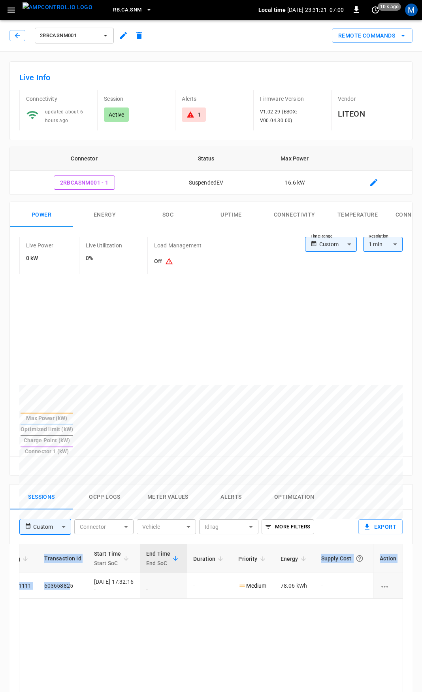
drag, startPoint x: 274, startPoint y: 556, endPoint x: 427, endPoint y: 553, distance: 152.6
click at [422, 553] on html "RB.CA.SNM Local time [DATE] 23:31:21 -07:00 0 10 s ago M 2RBCASNM001 Remote Com…" at bounding box center [211, 529] width 422 height 1059
drag, startPoint x: 343, startPoint y: 578, endPoint x: 324, endPoint y: 579, distance: 19.4
click at [195, 107] on div "Alerts 1" at bounding box center [211, 110] width 72 height 40
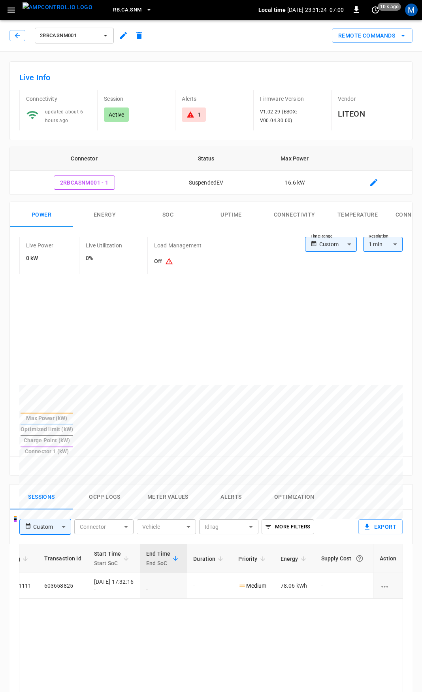
click at [193, 116] on icon at bounding box center [190, 114] width 7 height 6
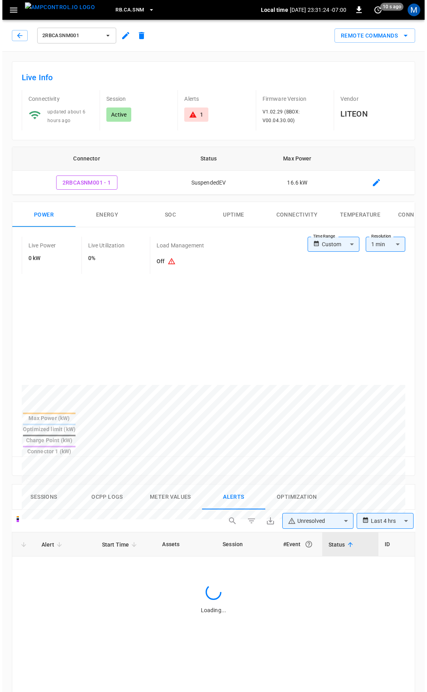
scroll to position [340, 0]
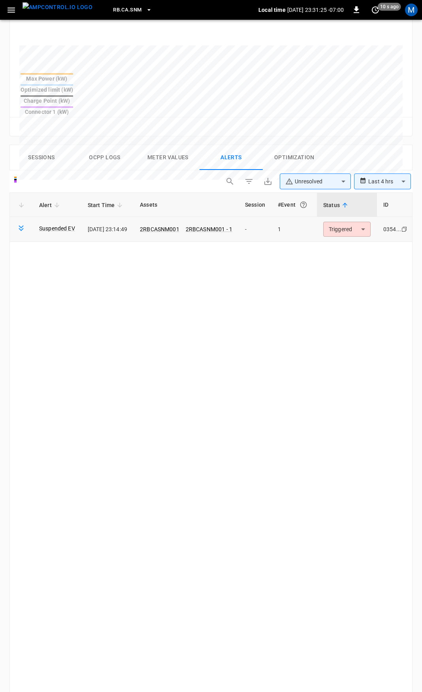
click at [355, 206] on body "**********" at bounding box center [211, 243] width 422 height 1166
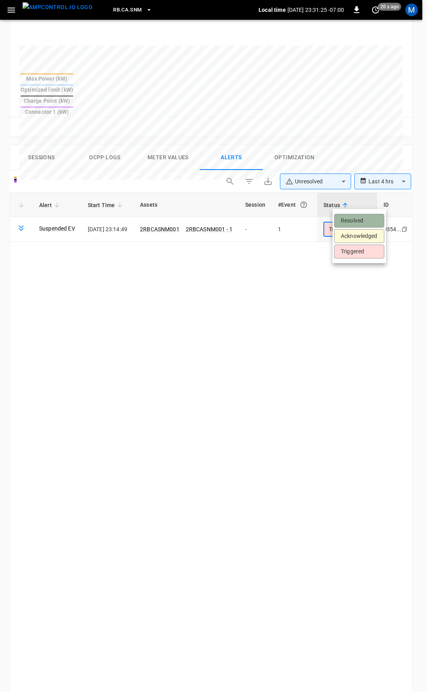
click at [358, 227] on li "Resolved" at bounding box center [359, 221] width 50 height 14
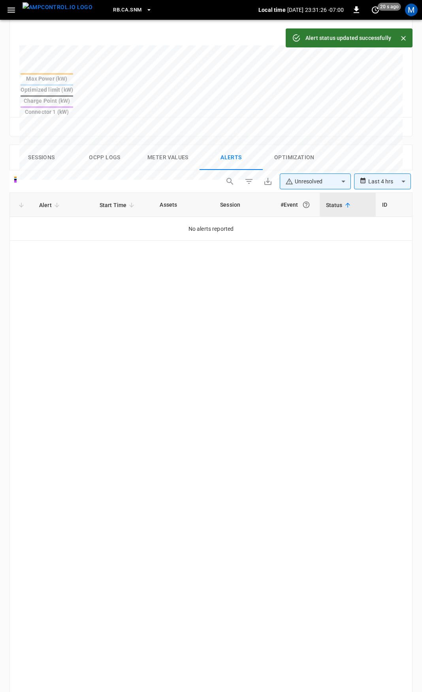
click at [15, 17] on button "button" at bounding box center [11, 10] width 16 height 15
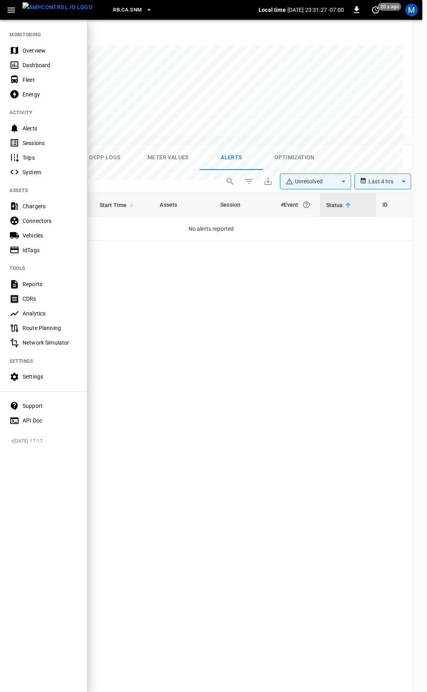
click at [32, 52] on div "Overview" at bounding box center [50, 51] width 55 height 8
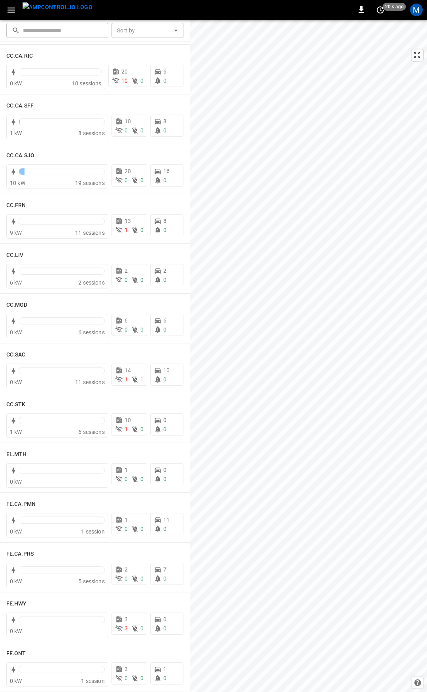
scroll to position [308, 0]
click at [21, 205] on h6 "CC.FRN" at bounding box center [16, 205] width 20 height 9
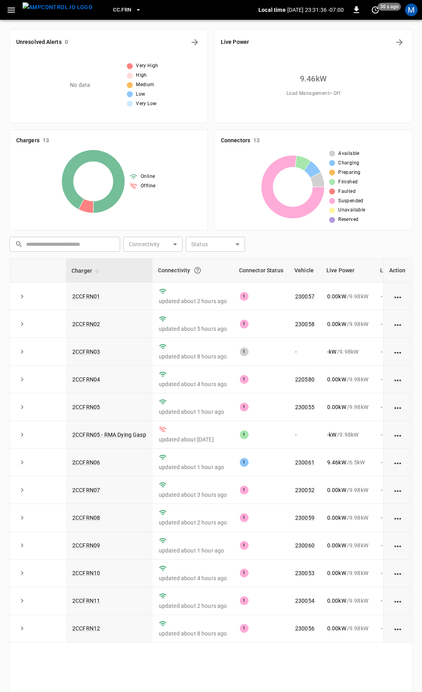
click at [13, 9] on icon "button" at bounding box center [12, 10] width 8 height 5
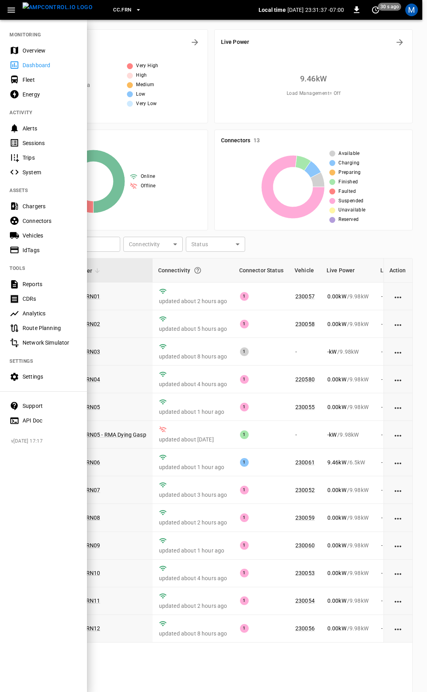
click at [30, 44] on div "Overview" at bounding box center [43, 50] width 87 height 15
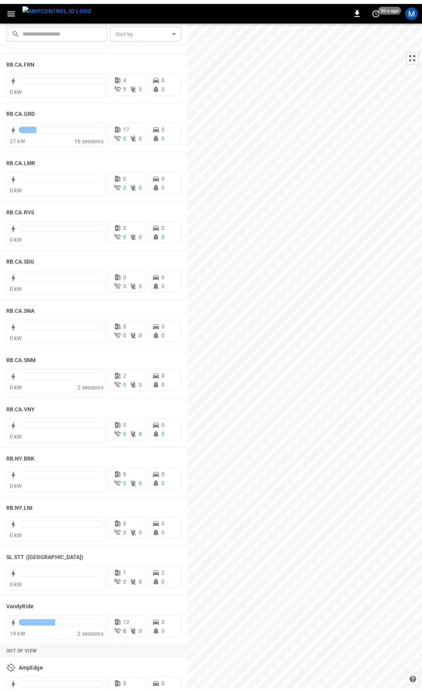
scroll to position [1100, 0]
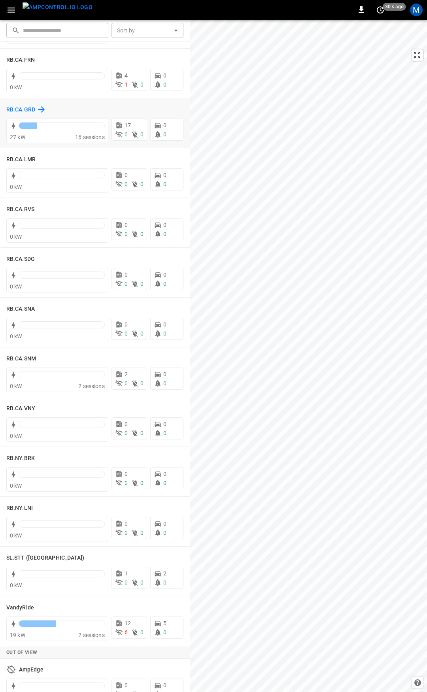
click at [21, 108] on h6 "RB.CA.GRD" at bounding box center [20, 110] width 29 height 9
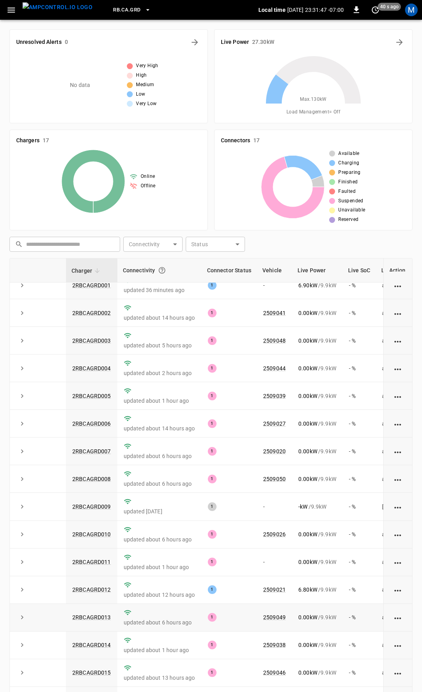
scroll to position [40, 0]
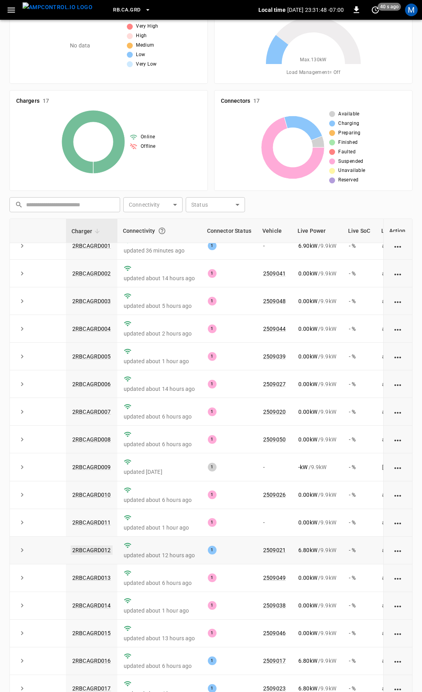
click at [98, 545] on link "2RBCAGRD012" at bounding box center [92, 549] width 42 height 9
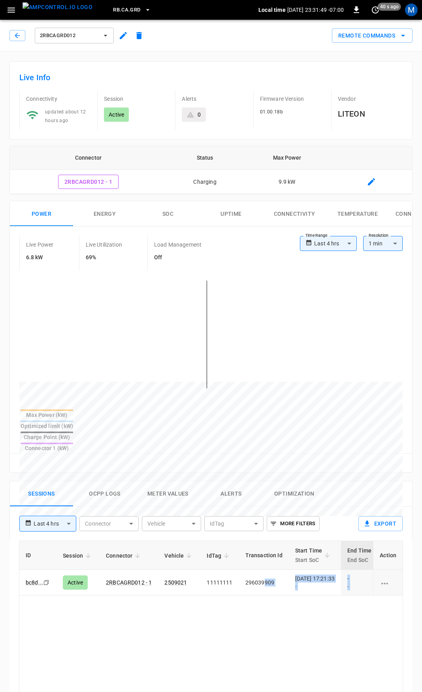
scroll to position [0, 208]
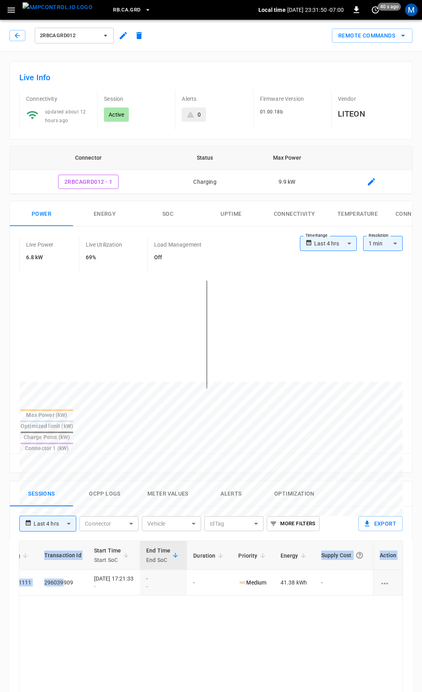
drag, startPoint x: 273, startPoint y: 555, endPoint x: 427, endPoint y: 554, distance: 153.4
click at [422, 554] on html "**********" at bounding box center [211, 528] width 422 height 1056
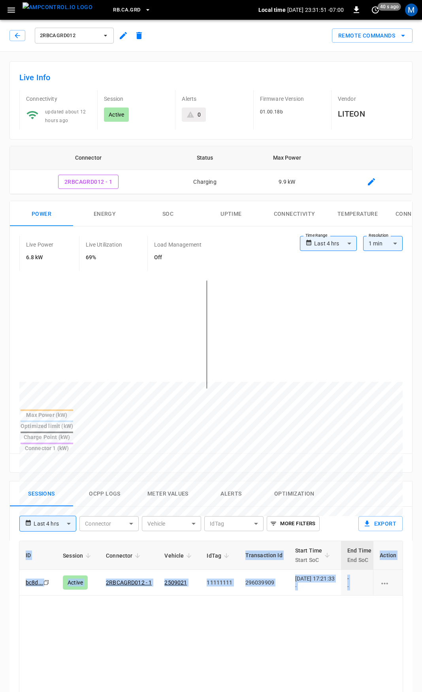
drag, startPoint x: 222, startPoint y: 555, endPoint x: -177, endPoint y: 545, distance: 399.0
click at [0, 545] on html "**********" at bounding box center [211, 528] width 422 height 1056
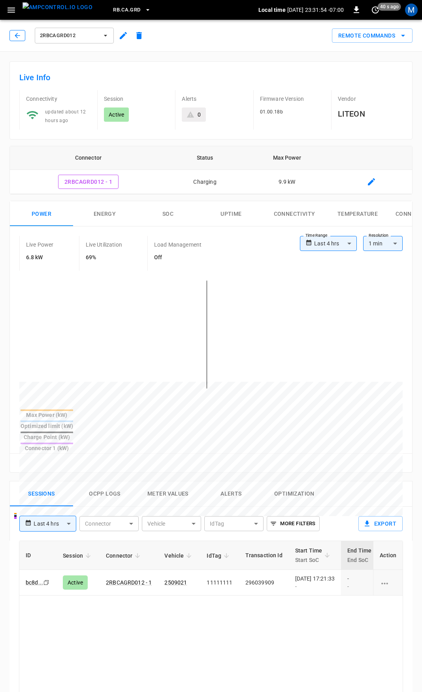
click at [13, 34] on icon "button" at bounding box center [17, 36] width 8 height 8
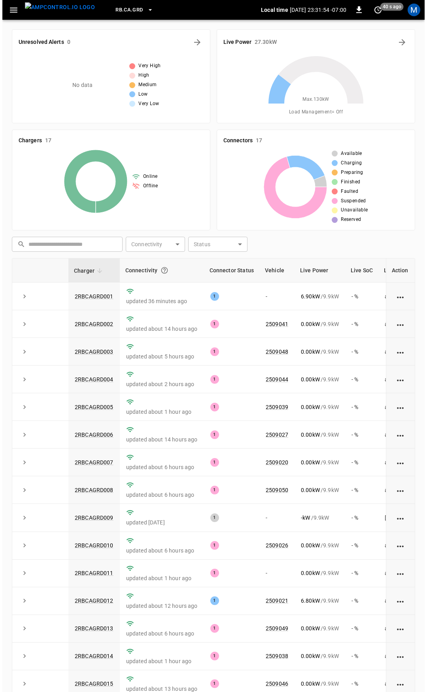
scroll to position [40, 0]
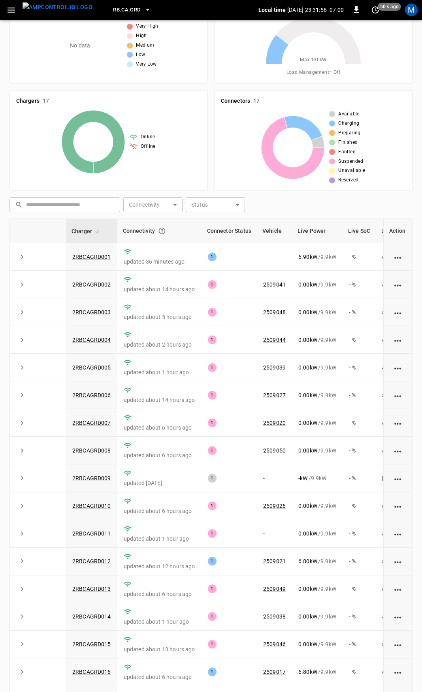
click at [11, 8] on icon "button" at bounding box center [11, 10] width 10 height 10
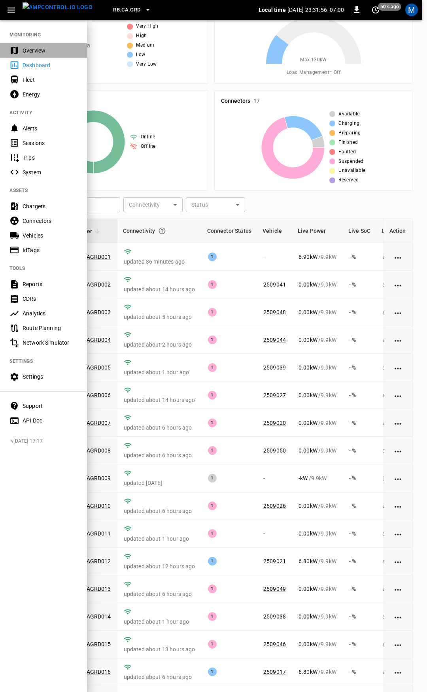
drag, startPoint x: 27, startPoint y: 47, endPoint x: 34, endPoint y: 13, distance: 33.9
click at [27, 47] on div "Overview" at bounding box center [50, 51] width 55 height 8
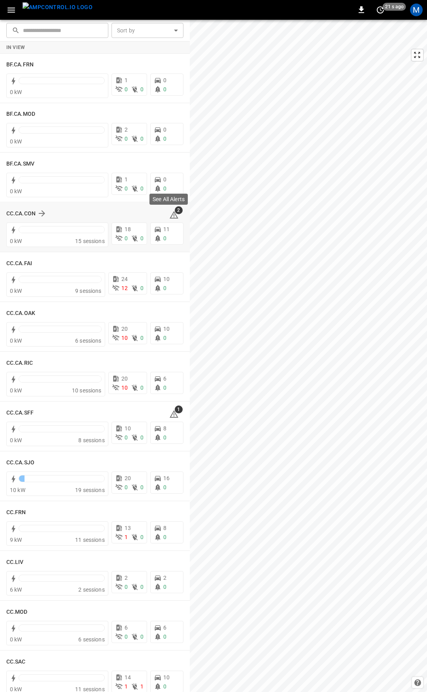
click at [172, 217] on icon at bounding box center [174, 215] width 9 height 8
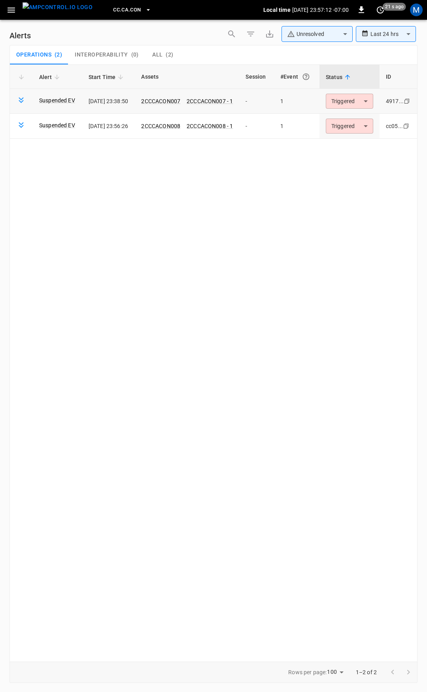
click at [356, 102] on body "**********" at bounding box center [213, 344] width 427 height 689
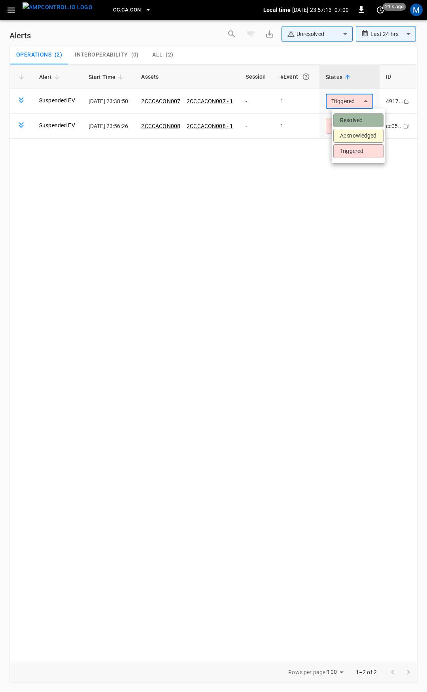
click at [358, 119] on li "Resolved" at bounding box center [358, 120] width 50 height 14
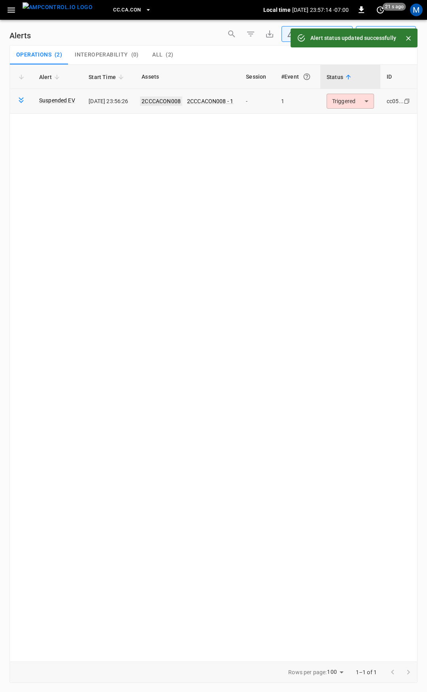
click at [174, 98] on link "2CCCACON008" at bounding box center [161, 100] width 42 height 9
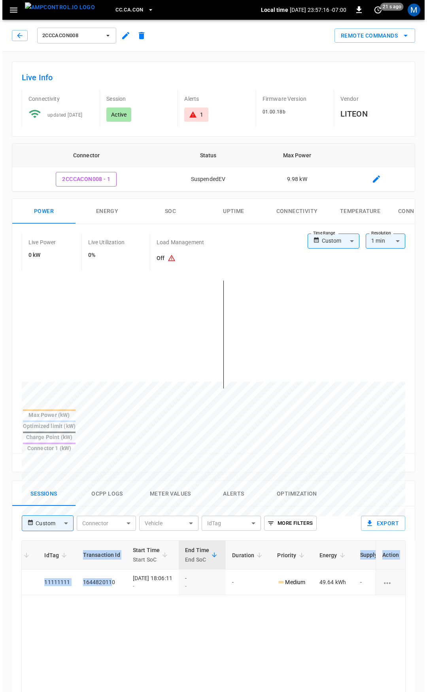
scroll to position [0, 209]
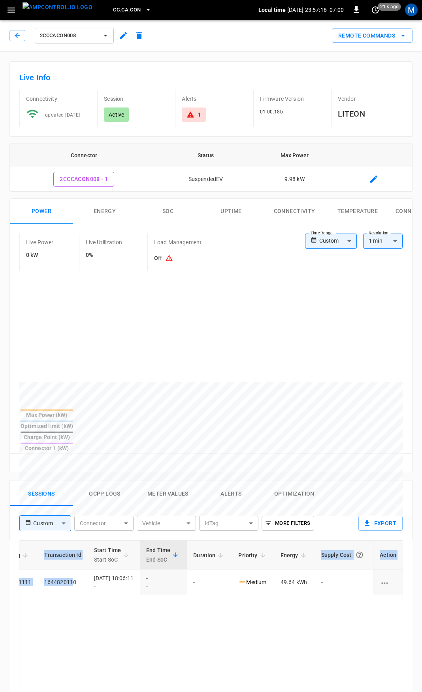
drag, startPoint x: 377, startPoint y: 568, endPoint x: 427, endPoint y: 555, distance: 51.6
click at [422, 555] on html "CC.CA.CON Local time [DATE] 23:57:16 -07:00 0 21 s ago M 2CCCACON008 Remote Com…" at bounding box center [211, 528] width 422 height 1056
click at [17, 39] on icon "button" at bounding box center [17, 36] width 8 height 8
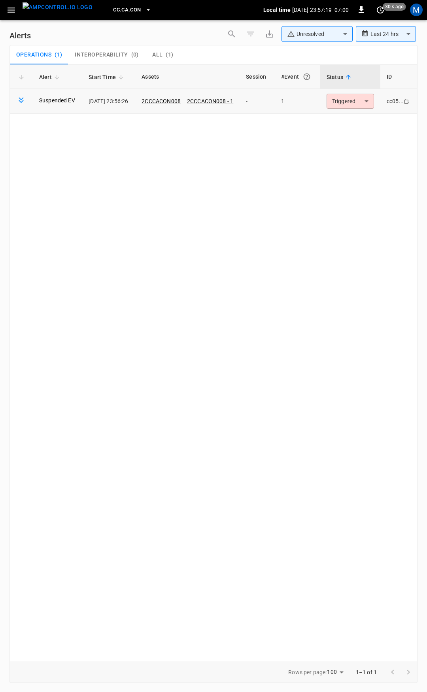
click at [357, 98] on body "**********" at bounding box center [213, 344] width 427 height 689
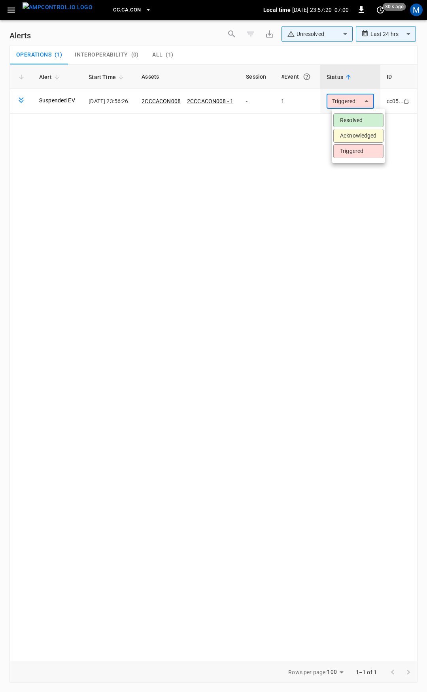
click at [364, 117] on li "Resolved" at bounding box center [358, 120] width 50 height 14
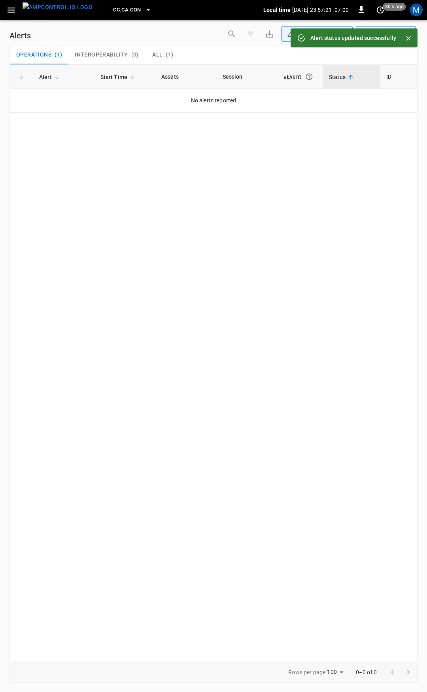
click at [10, 8] on icon "button" at bounding box center [12, 10] width 8 height 5
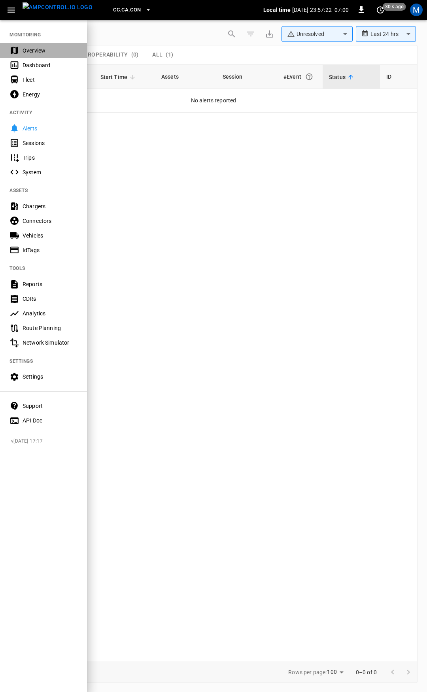
click at [51, 54] on div "Overview" at bounding box center [50, 51] width 55 height 8
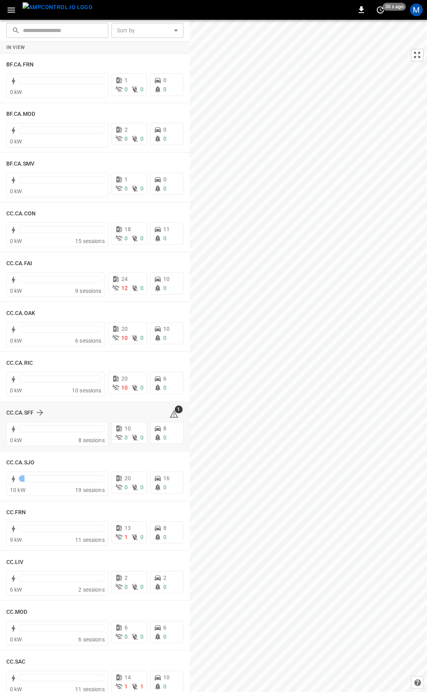
click at [174, 415] on div "1" at bounding box center [176, 412] width 14 height 13
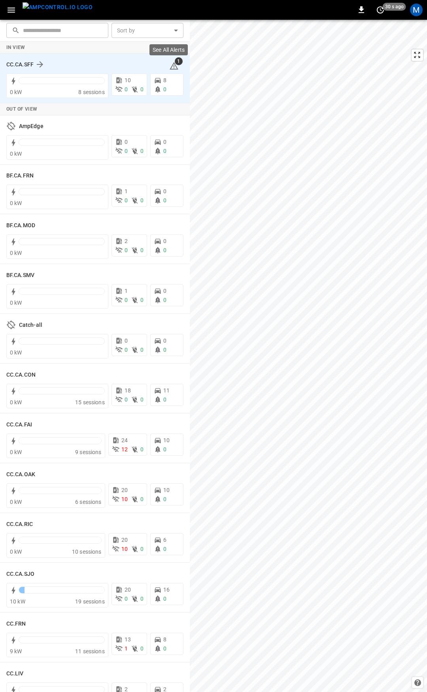
click at [169, 66] on icon at bounding box center [173, 65] width 9 height 9
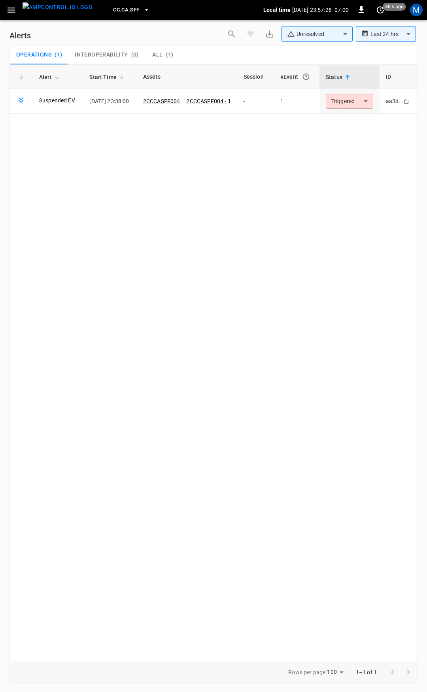
click at [348, 104] on body "**********" at bounding box center [213, 344] width 427 height 689
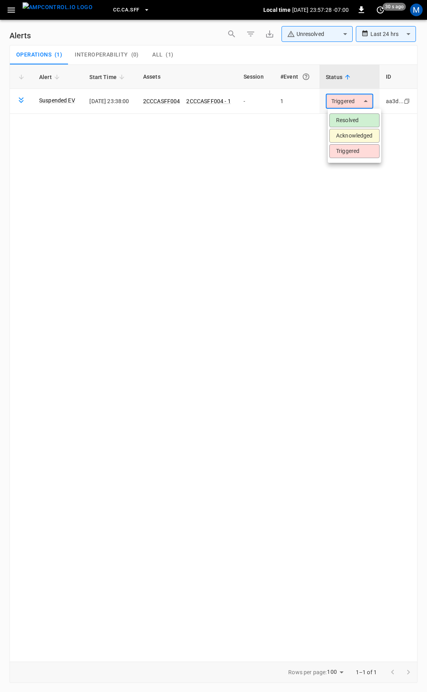
click at [341, 121] on li "Resolved" at bounding box center [354, 120] width 50 height 14
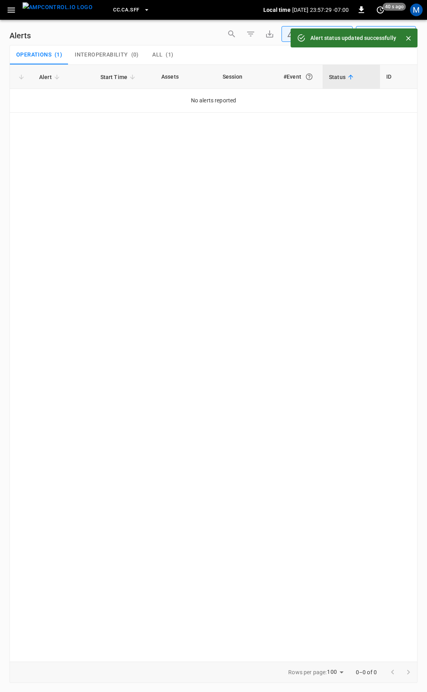
click at [12, 10] on icon "button" at bounding box center [12, 10] width 8 height 5
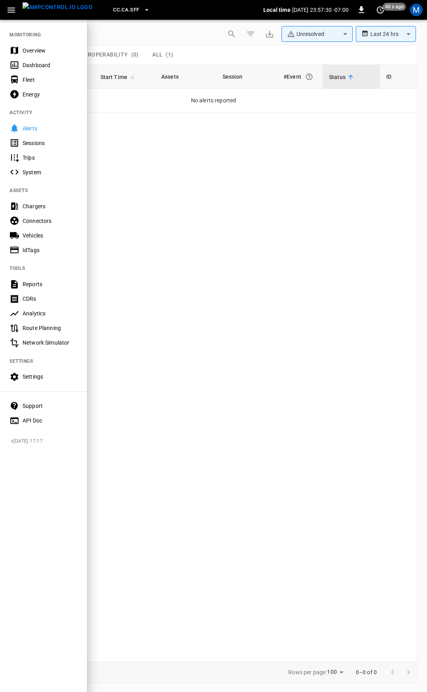
click at [25, 52] on div "Overview" at bounding box center [50, 51] width 55 height 8
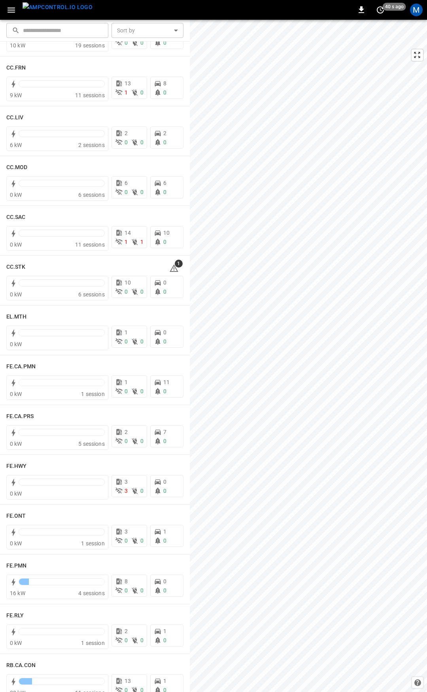
scroll to position [442, 0]
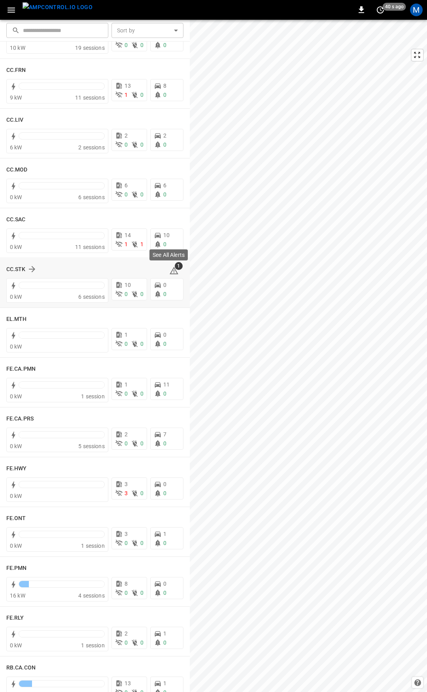
click at [169, 272] on icon at bounding box center [173, 270] width 9 height 9
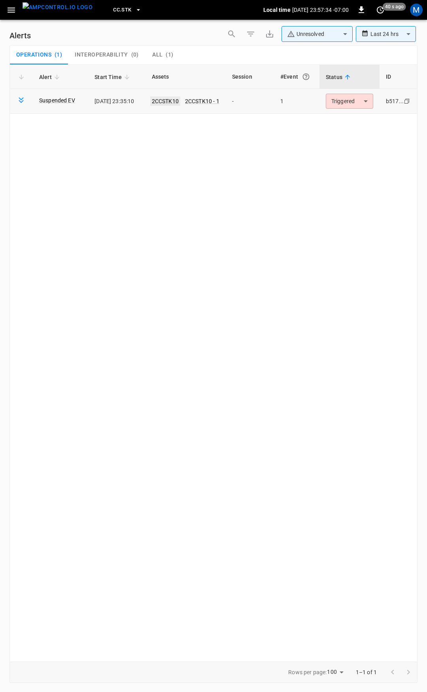
click at [177, 101] on link "2CCSTK10" at bounding box center [165, 100] width 30 height 9
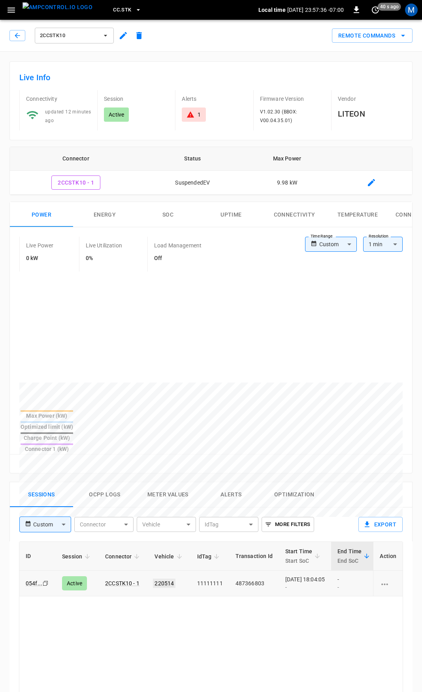
click at [162, 579] on link "220514" at bounding box center [164, 583] width 23 height 9
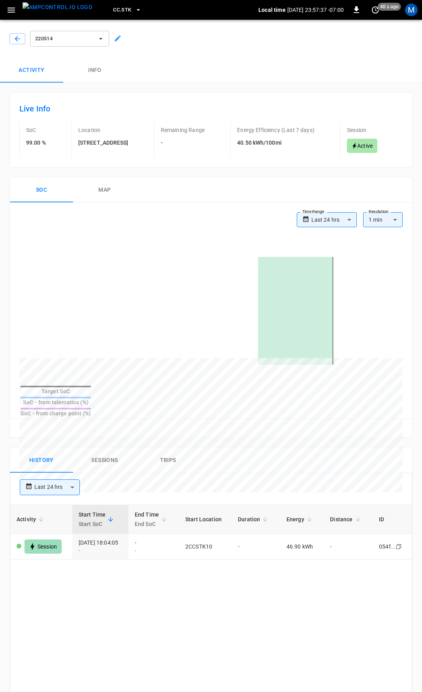
click at [6, 42] on div at bounding box center [15, 37] width 19 height 14
click at [14, 37] on icon "button" at bounding box center [17, 39] width 8 height 8
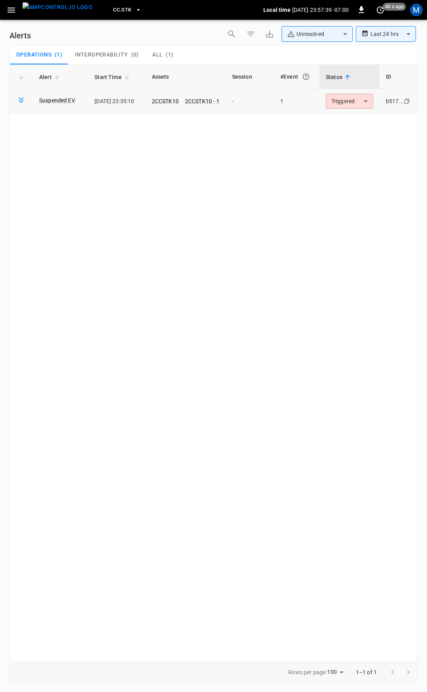
click at [356, 97] on body "**********" at bounding box center [213, 344] width 427 height 689
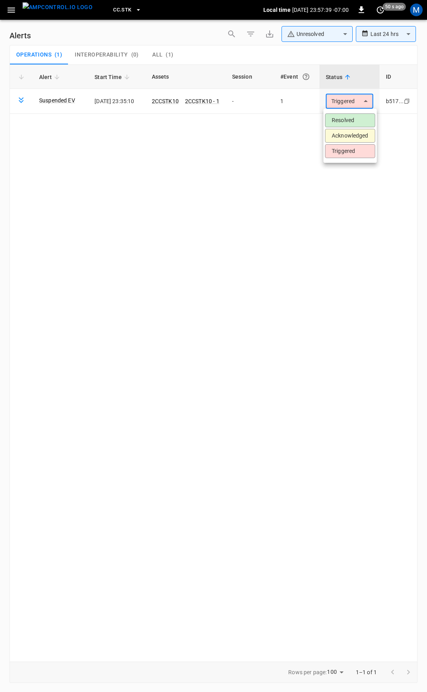
click at [356, 115] on li "Resolved" at bounding box center [350, 120] width 50 height 14
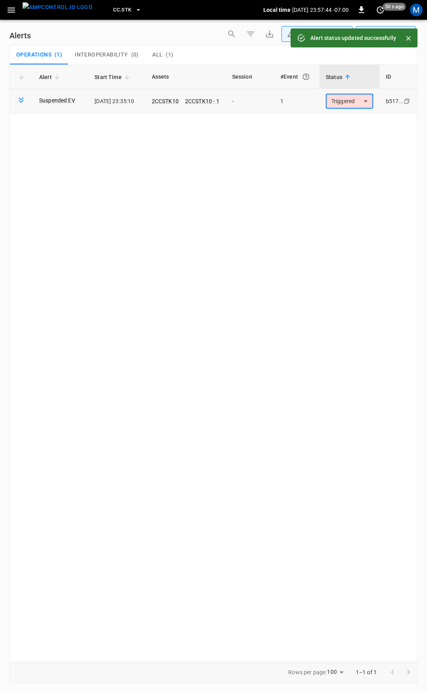
click at [351, 103] on body "**********" at bounding box center [213, 344] width 427 height 689
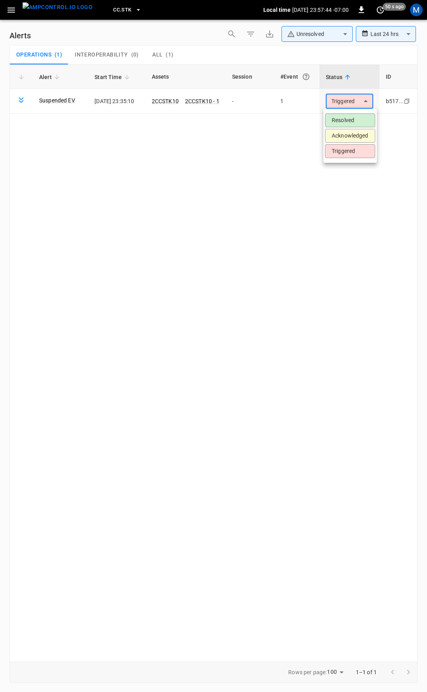
click at [358, 119] on li "Resolved" at bounding box center [350, 120] width 50 height 14
click at [351, 103] on body "**********" at bounding box center [213, 344] width 427 height 689
drag, startPoint x: 354, startPoint y: 120, endPoint x: 297, endPoint y: 101, distance: 60.1
click at [354, 120] on li "Resolved" at bounding box center [350, 120] width 50 height 14
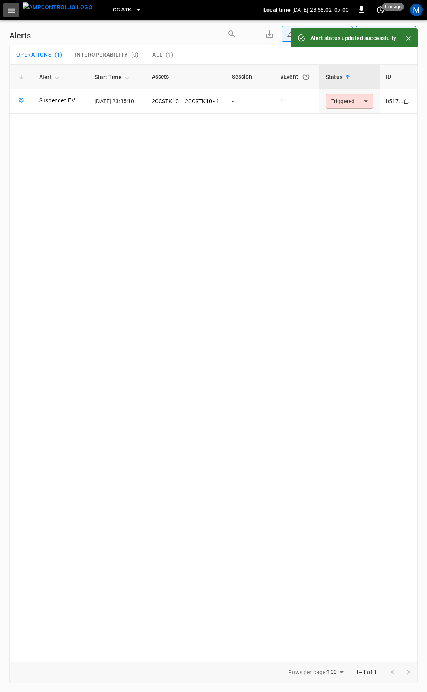
click at [12, 11] on icon "button" at bounding box center [11, 10] width 10 height 10
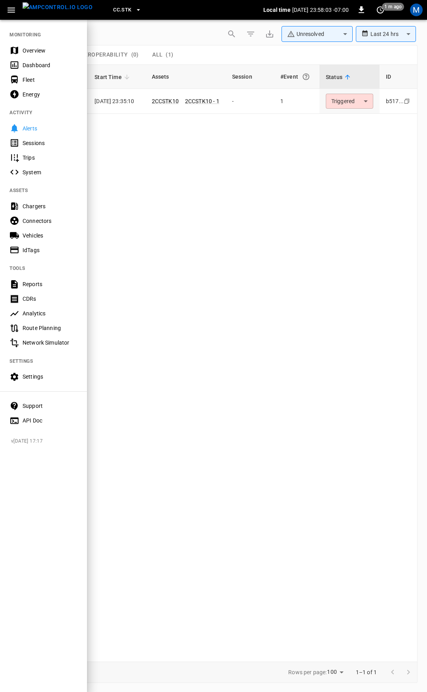
click at [34, 50] on div "Overview" at bounding box center [50, 51] width 55 height 8
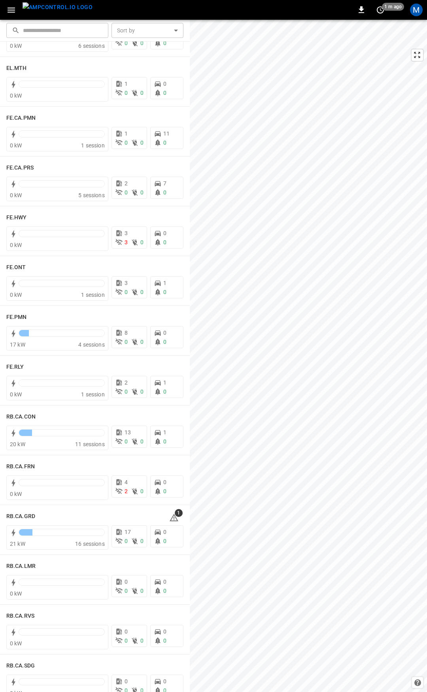
scroll to position [778, 0]
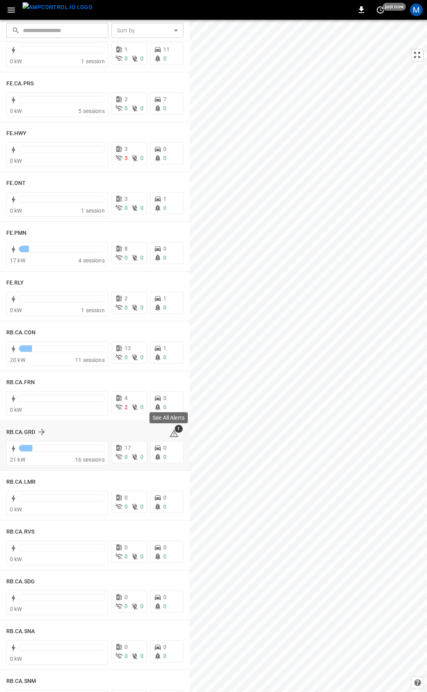
click at [169, 431] on icon at bounding box center [173, 433] width 9 height 9
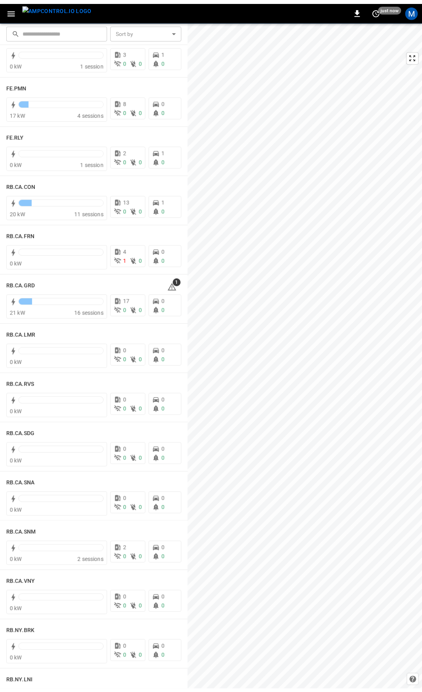
scroll to position [947, 0]
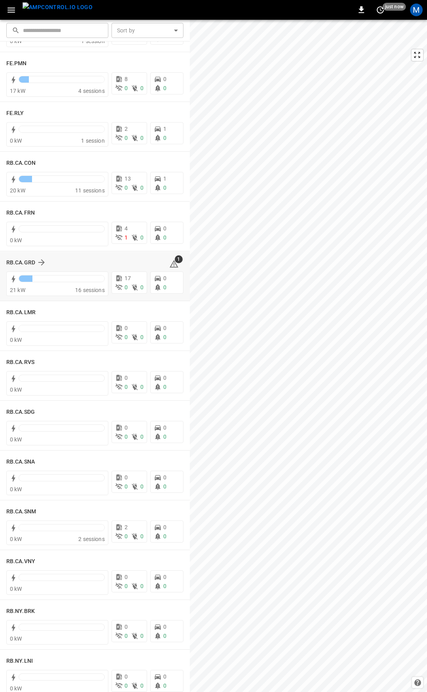
click at [171, 262] on icon at bounding box center [173, 263] width 9 height 9
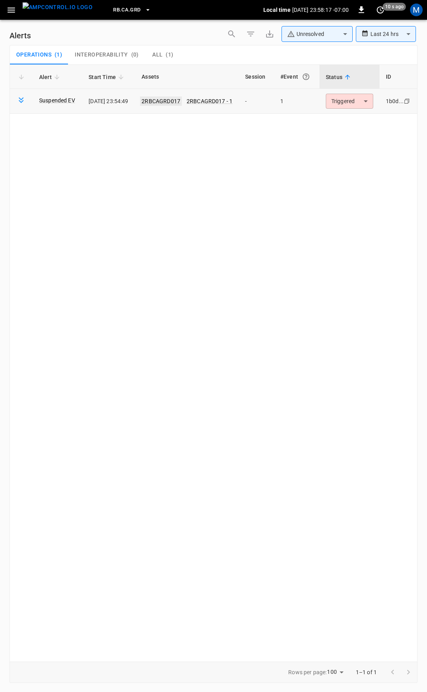
click at [172, 102] on link "2RBCAGRD017" at bounding box center [161, 100] width 42 height 9
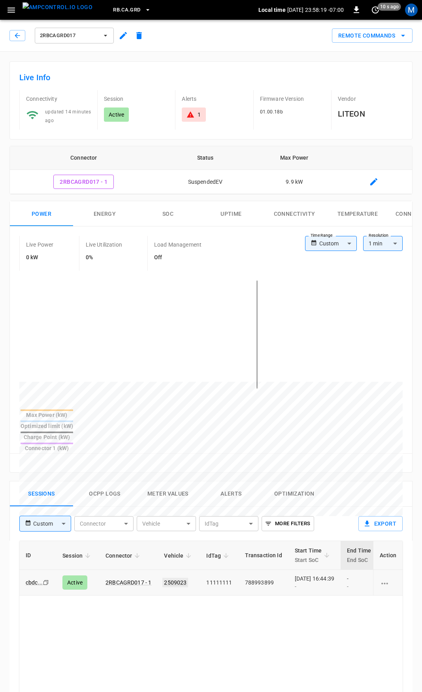
click at [175, 578] on link "2509023" at bounding box center [175, 582] width 26 height 9
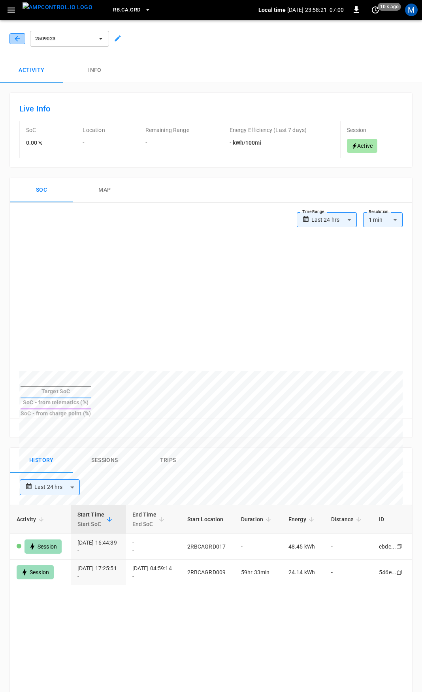
click at [15, 37] on icon "button" at bounding box center [17, 39] width 8 height 8
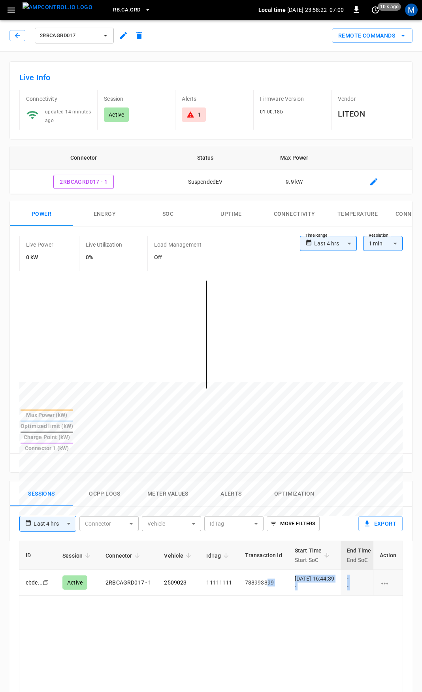
scroll to position [0, 208]
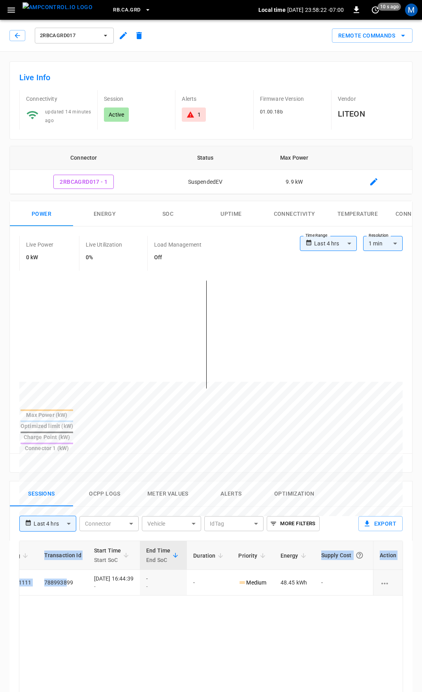
drag, startPoint x: 307, startPoint y: 558, endPoint x: 427, endPoint y: 557, distance: 119.8
click at [422, 557] on html "**********" at bounding box center [211, 528] width 422 height 1056
drag, startPoint x: 253, startPoint y: 205, endPoint x: 187, endPoint y: 98, distance: 125.3
click at [253, 204] on button "Uptime" at bounding box center [231, 213] width 63 height 25
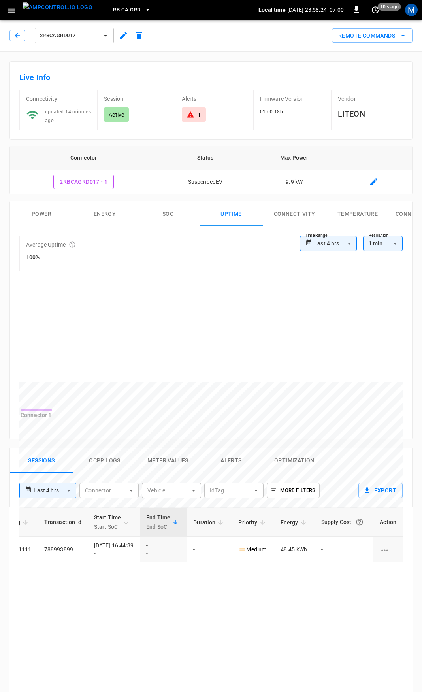
drag, startPoint x: 191, startPoint y: 116, endPoint x: 191, endPoint y: 123, distance: 7.6
click at [191, 116] on icon at bounding box center [190, 114] width 7 height 6
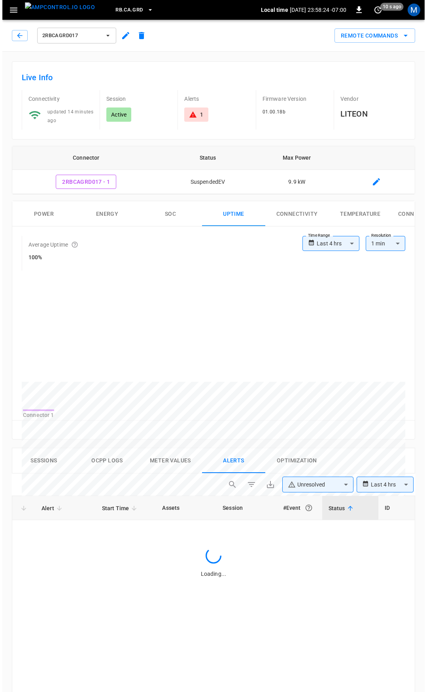
scroll to position [336, 0]
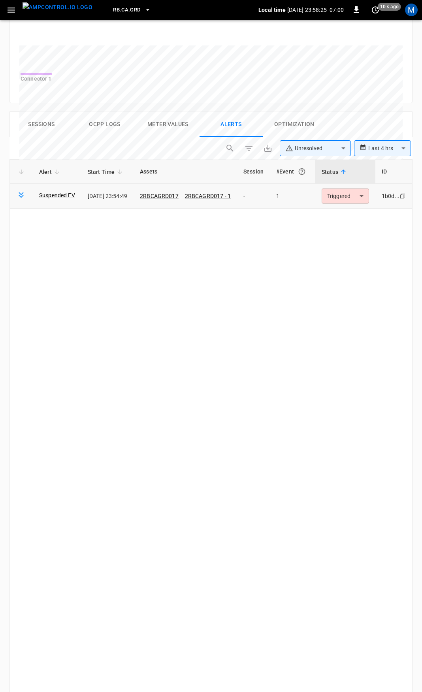
click at [351, 200] on body "**********" at bounding box center [211, 229] width 422 height 1130
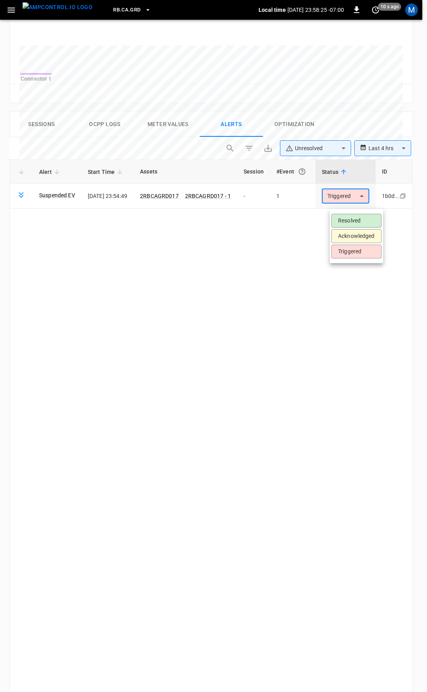
click at [355, 222] on li "Resolved" at bounding box center [356, 221] width 50 height 14
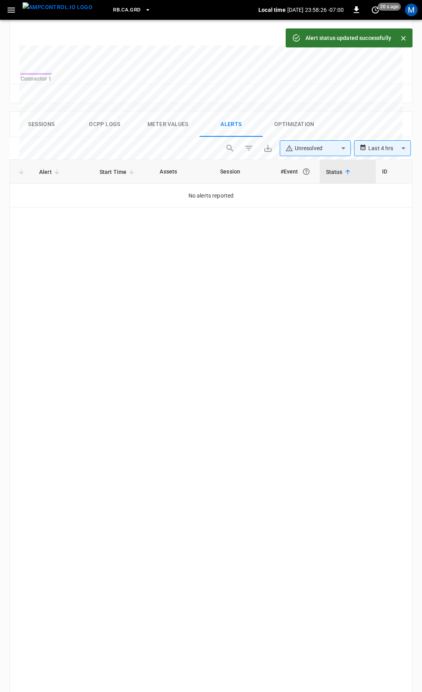
click at [7, 16] on button "button" at bounding box center [11, 10] width 16 height 15
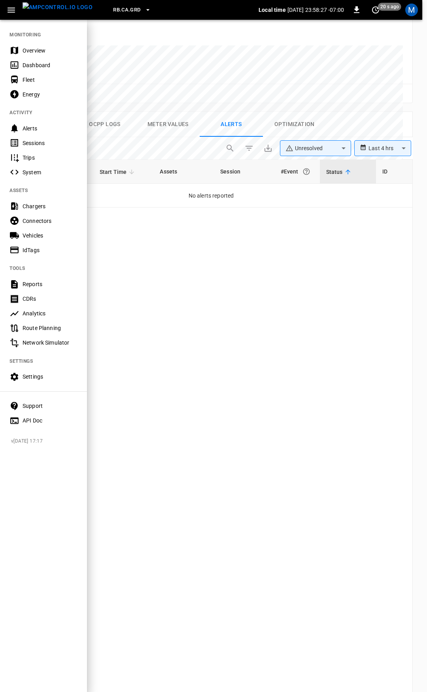
click at [32, 49] on div "Overview" at bounding box center [50, 51] width 55 height 8
